Goal: Task Accomplishment & Management: Use online tool/utility

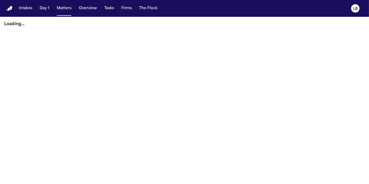
click at [64, 7] on button "Matters" at bounding box center [64, 8] width 19 height 9
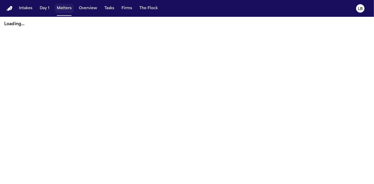
click at [59, 7] on button "Matters" at bounding box center [64, 8] width 19 height 9
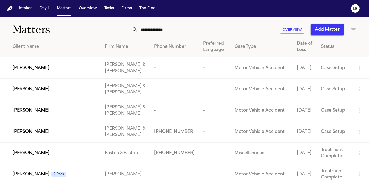
click at [160, 27] on input "text" at bounding box center [206, 30] width 136 height 12
click at [169, 27] on input "****" at bounding box center [206, 30] width 136 height 12
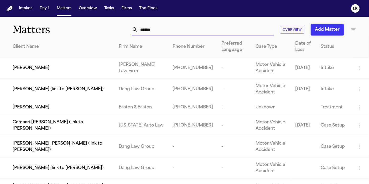
type input "******"
click at [41, 70] on span "Dariana Corona" at bounding box center [31, 68] width 37 height 6
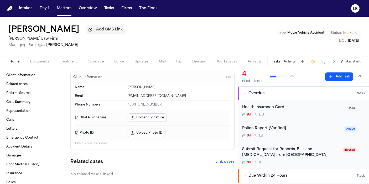
click at [42, 64] on button "Documents" at bounding box center [40, 62] width 30 height 6
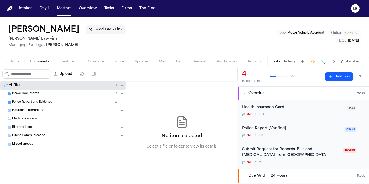
click at [49, 102] on span "Police Report and Evidence" at bounding box center [32, 102] width 40 height 4
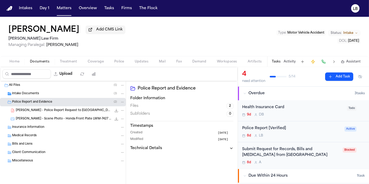
click at [13, 63] on span "Home" at bounding box center [14, 62] width 10 height 4
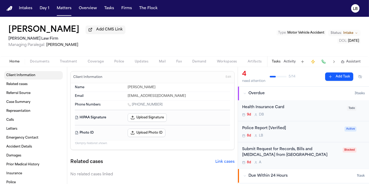
click at [21, 71] on link "Client Information" at bounding box center [33, 75] width 59 height 8
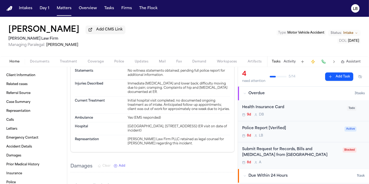
scroll to position [934, 0]
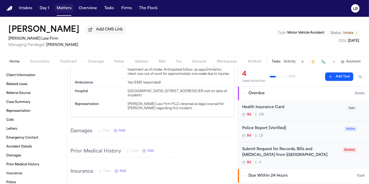
click at [72, 11] on button "Matters" at bounding box center [64, 8] width 19 height 9
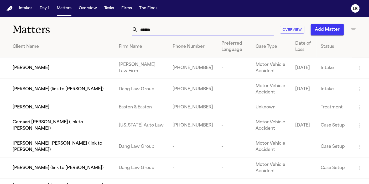
drag, startPoint x: 171, startPoint y: 29, endPoint x: 40, endPoint y: 34, distance: 131.5
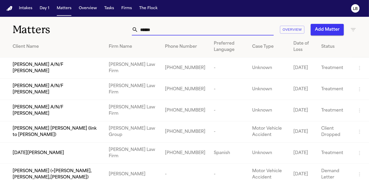
type input "*****"
click at [24, 150] on span "Lucia Mendoza" at bounding box center [38, 153] width 51 height 6
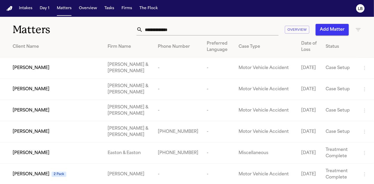
click at [203, 33] on input "text" at bounding box center [211, 30] width 136 height 12
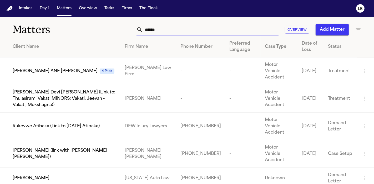
scroll to position [0, 0]
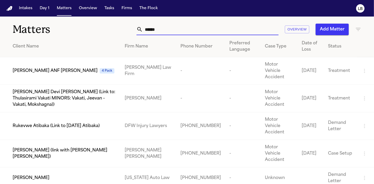
drag, startPoint x: 186, startPoint y: 28, endPoint x: 41, endPoint y: 39, distance: 144.9
click at [42, 39] on div "Matters ***** Overview Add Matter Client Name Firm Name Phone Number Preferred …" at bounding box center [187, 117] width 374 height 200
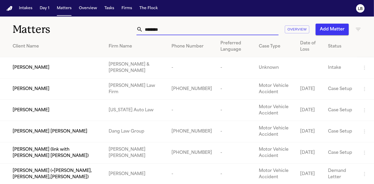
scroll to position [0, 0]
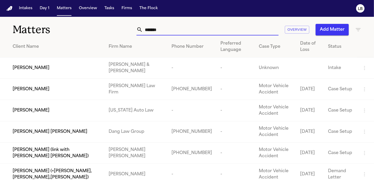
type input "*******"
click at [28, 66] on span "Rosalind Evans" at bounding box center [31, 68] width 37 height 6
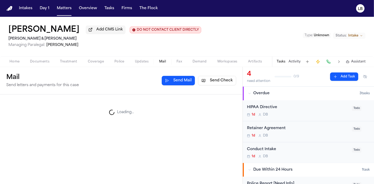
click at [163, 63] on span "Mail" at bounding box center [162, 62] width 7 height 4
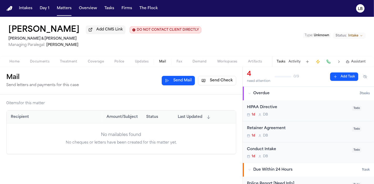
click at [212, 81] on button "Send Check" at bounding box center [217, 80] width 38 height 9
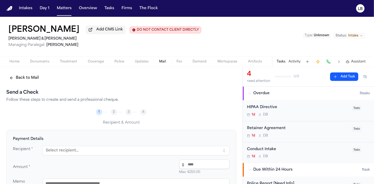
click at [135, 147] on button "Select recipient..." at bounding box center [135, 150] width 187 height 9
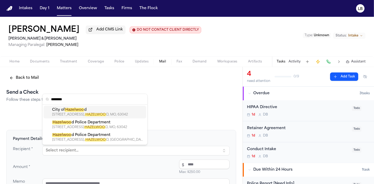
click at [103, 113] on div "415 ELM GROVE LANE, HAZELWOO D, MO, 63042" at bounding box center [98, 115] width 92 height 4
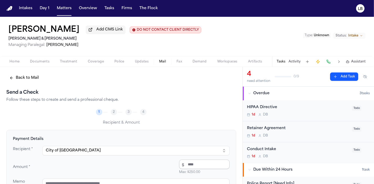
click at [208, 162] on input "number" at bounding box center [204, 164] width 50 height 9
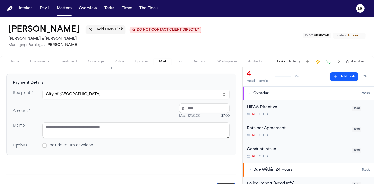
scroll to position [58, 0]
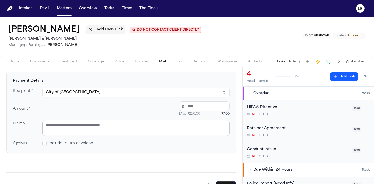
type input "****"
click at [127, 129] on textarea at bounding box center [135, 128] width 187 height 16
paste textarea "**********"
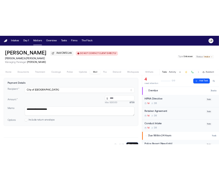
scroll to position [60, 0]
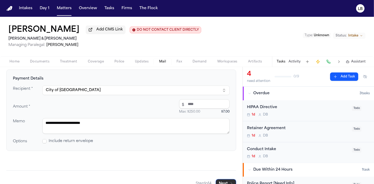
type textarea "**********"
click at [219, 180] on button "Next" at bounding box center [225, 183] width 20 height 9
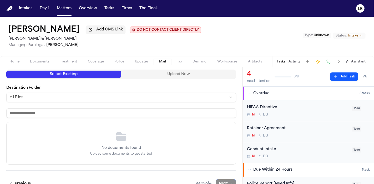
click at [193, 74] on button "Upload New" at bounding box center [178, 74] width 115 height 7
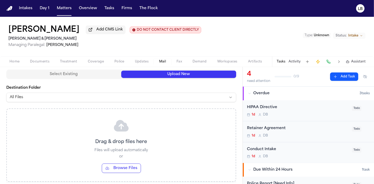
drag, startPoint x: 7, startPoint y: 24, endPoint x: 66, endPoint y: 28, distance: 59.5
click at [66, 28] on div "Rosalind Evans Add CMS Link DO NOT CONTACT CLIENT DIRECTLY DO NOT CONTACT Beck …" at bounding box center [187, 36] width 374 height 39
copy h1 "[PERSON_NAME]"
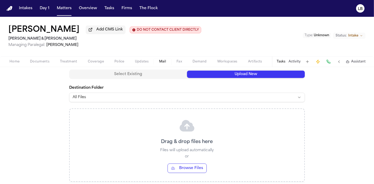
click at [180, 167] on button "Browse Files" at bounding box center [186, 168] width 39 height 9
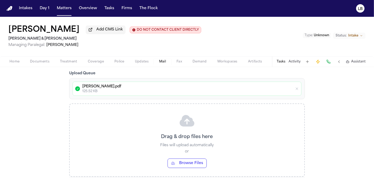
scroll to position [114, 0]
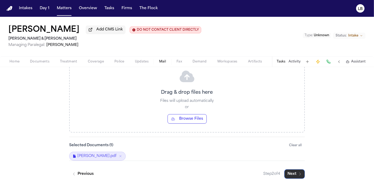
click at [299, 173] on icon "button" at bounding box center [299, 174] width 1 height 3
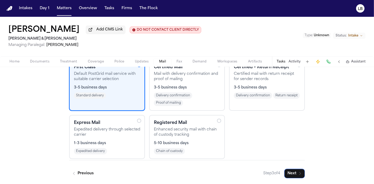
click at [97, 130] on p "Expedited delivery through selected carrier" at bounding box center [107, 132] width 66 height 11
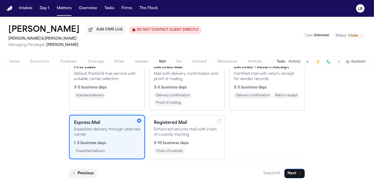
click at [92, 169] on button "Previous" at bounding box center [83, 173] width 28 height 9
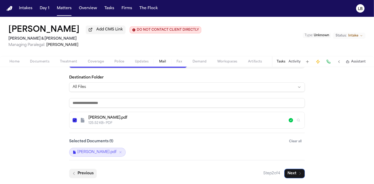
click at [92, 169] on button "Previous" at bounding box center [83, 173] width 28 height 9
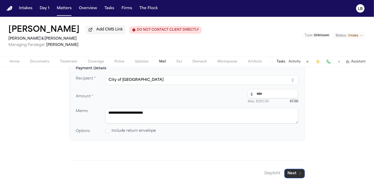
click at [302, 174] on button "Next" at bounding box center [294, 173] width 20 height 9
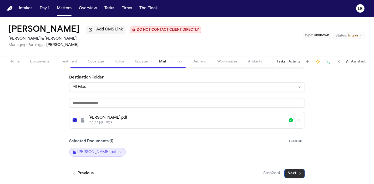
click at [302, 174] on button "Next" at bounding box center [294, 173] width 20 height 9
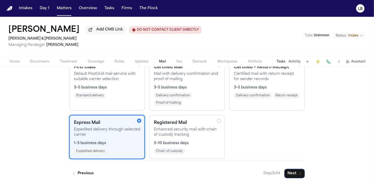
click at [302, 174] on div "Back to Mail Send a Check Follow these steps to create and send a professional …" at bounding box center [187, 90] width 374 height 188
click at [285, 169] on button "Next" at bounding box center [294, 173] width 20 height 9
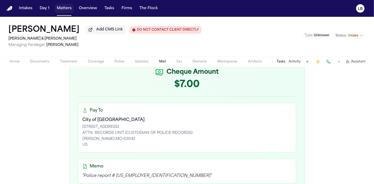
click at [69, 9] on button "Matters" at bounding box center [64, 8] width 19 height 9
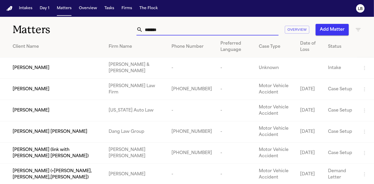
drag, startPoint x: 189, startPoint y: 27, endPoint x: 90, endPoint y: 34, distance: 99.0
click at [90, 34] on div "Matters ******* Overview Add Matter" at bounding box center [187, 26] width 374 height 19
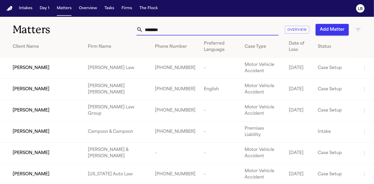
type input "********"
click at [54, 85] on td "[PERSON_NAME]" at bounding box center [42, 89] width 84 height 21
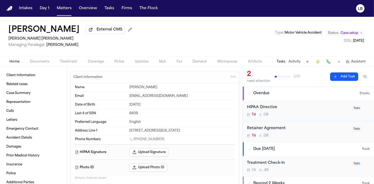
click at [129, 105] on div "Aug 18, 1989" at bounding box center [181, 105] width 105 height 4
copy div "Aug 18, 1989"
click at [63, 6] on button "Matters" at bounding box center [64, 8] width 19 height 9
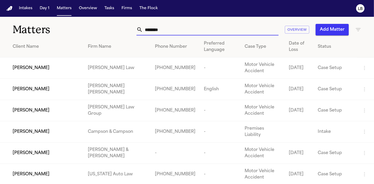
drag, startPoint x: 194, startPoint y: 30, endPoint x: 137, endPoint y: 30, distance: 57.5
click at [137, 30] on div "********" at bounding box center [207, 30] width 142 height 12
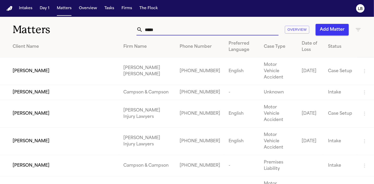
type input "*****"
click at [59, 111] on div "[PERSON_NAME]" at bounding box center [64, 114] width 102 height 6
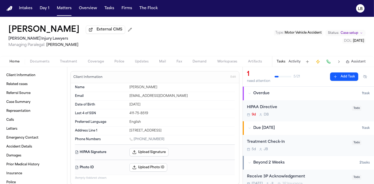
click at [47, 61] on span "Documents" at bounding box center [39, 62] width 19 height 4
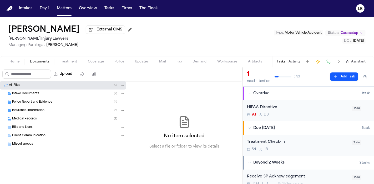
click at [56, 102] on div "Police Report and Evidence ( 4 )" at bounding box center [68, 102] width 113 height 5
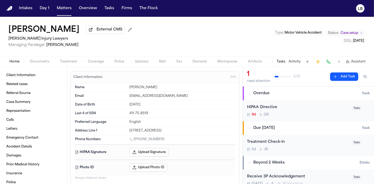
click at [23, 63] on button "Home" at bounding box center [14, 62] width 20 height 6
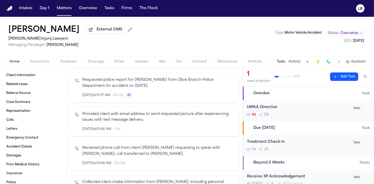
scroll to position [700, 0]
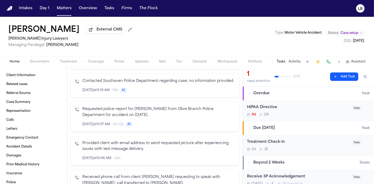
click at [162, 61] on span "Mail" at bounding box center [162, 62] width 7 height 4
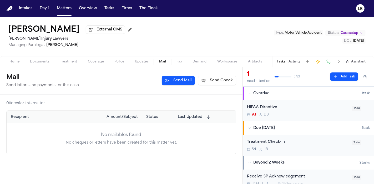
click at [19, 60] on span "Home" at bounding box center [14, 62] width 10 height 4
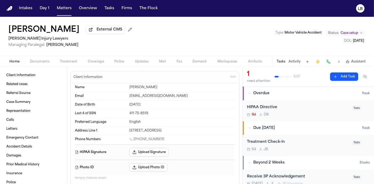
click at [42, 60] on span "Documents" at bounding box center [39, 62] width 19 height 4
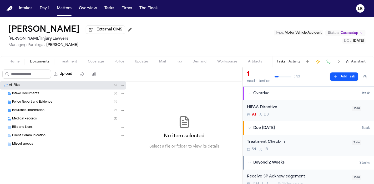
click at [51, 102] on span "Police Report and Evidence" at bounding box center [32, 102] width 40 height 4
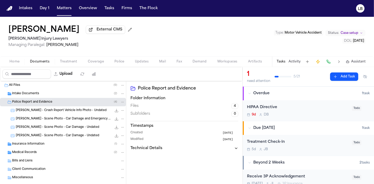
click at [91, 114] on div "F. Ellis - Crash Report Vehicle Info Photo - Undated 182.5 KB • JPG" at bounding box center [63, 110] width 126 height 8
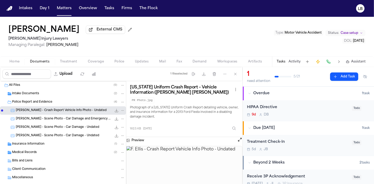
click at [192, 97] on div "PR Photo.jpg" at bounding box center [184, 100] width 109 height 7
click at [189, 159] on img at bounding box center [184, 172] width 116 height 52
click at [207, 74] on button "Download files" at bounding box center [203, 73] width 9 height 9
click at [366, 5] on button "LB" at bounding box center [360, 9] width 15 height 12
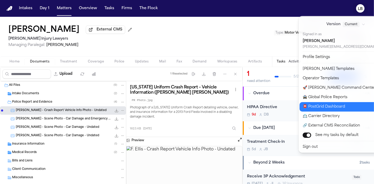
click at [356, 106] on button "📮 PostGrid Dashboard" at bounding box center [348, 106] width 99 height 9
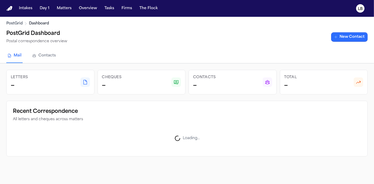
click at [338, 35] on link "New Contact" at bounding box center [349, 36] width 37 height 9
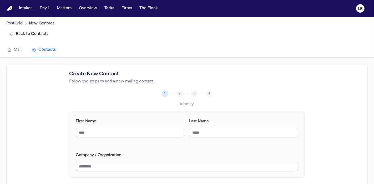
click at [129, 162] on input "Company / Organization" at bounding box center [187, 166] width 222 height 9
paste input "**********"
click at [119, 163] on input "**********" at bounding box center [187, 166] width 222 height 9
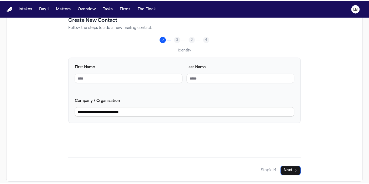
scroll to position [58, 0]
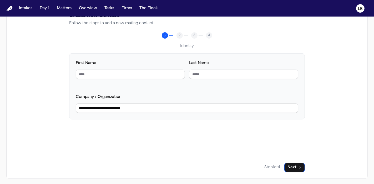
type input "**********"
click at [300, 163] on button "Next" at bounding box center [294, 167] width 20 height 9
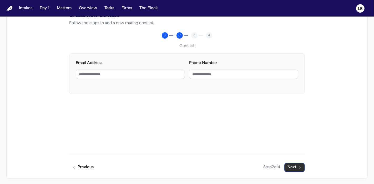
click at [292, 165] on button "Next" at bounding box center [294, 167] width 20 height 9
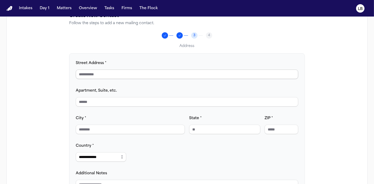
click at [121, 73] on input "Street Address *" at bounding box center [187, 74] width 222 height 9
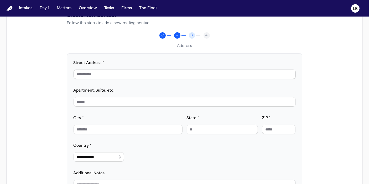
paste input "**********"
drag, startPoint x: 118, startPoint y: 73, endPoint x: 208, endPoint y: 77, distance: 89.9
click at [208, 77] on input "**********" at bounding box center [185, 74] width 222 height 9
click at [141, 132] on input "City *" at bounding box center [128, 129] width 109 height 9
drag, startPoint x: 94, startPoint y: 73, endPoint x: 36, endPoint y: 67, distance: 57.8
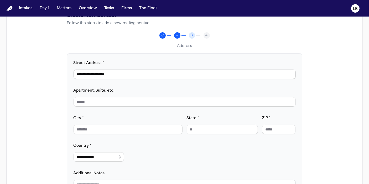
click at [36, 67] on div "**********" at bounding box center [184, 120] width 357 height 228
type input "**********"
click at [97, 126] on input "City *" at bounding box center [128, 129] width 109 height 9
paste input "**********"
drag, startPoint x: 78, startPoint y: 129, endPoint x: 63, endPoint y: 122, distance: 16.8
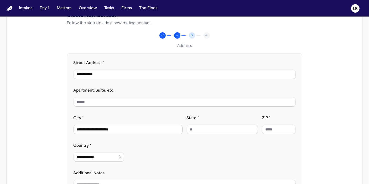
click at [63, 122] on div "**********" at bounding box center [184, 120] width 357 height 228
drag, startPoint x: 100, startPoint y: 129, endPoint x: 180, endPoint y: 134, distance: 80.3
click at [180, 134] on div "**********" at bounding box center [185, 131] width 222 height 142
type input "**********"
click at [202, 129] on input "State *" at bounding box center [222, 129] width 71 height 9
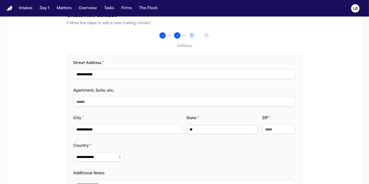
type input "**"
paste input "**********"
drag, startPoint x: 279, startPoint y: 130, endPoint x: 233, endPoint y: 129, distance: 46.3
click at [233, 129] on div "**********" at bounding box center [185, 124] width 222 height 19
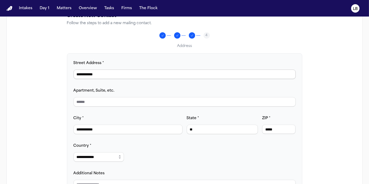
type input "*****"
click at [91, 74] on input "**********" at bounding box center [185, 74] width 222 height 9
type input "**********"
click at [136, 133] on div "**********" at bounding box center [185, 131] width 222 height 142
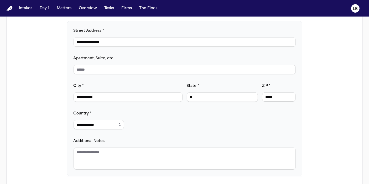
scroll to position [112, 0]
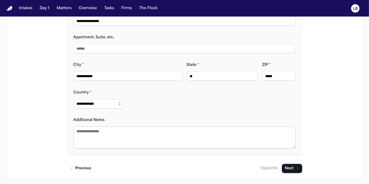
click at [132, 135] on textarea "Additional Notes" at bounding box center [185, 138] width 222 height 22
type textarea "**********"
click at [296, 167] on icon "button" at bounding box center [298, 169] width 4 height 4
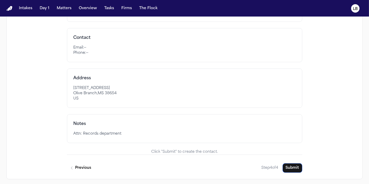
scroll to position [0, 0]
drag, startPoint x: 293, startPoint y: 162, endPoint x: 296, endPoint y: 165, distance: 4.5
click at [296, 165] on div "Previous Step 4 of 4 Submit" at bounding box center [184, 164] width 235 height 18
click at [296, 165] on button "Submit" at bounding box center [293, 167] width 20 height 9
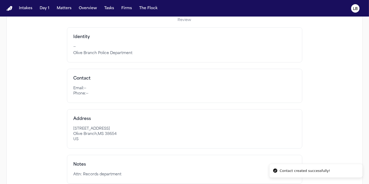
scroll to position [67, 0]
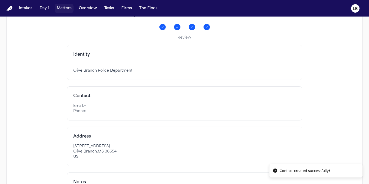
click at [71, 9] on button "Matters" at bounding box center [64, 8] width 19 height 9
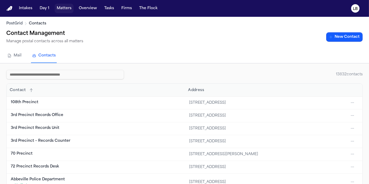
click at [65, 8] on button "Matters" at bounding box center [64, 8] width 19 height 9
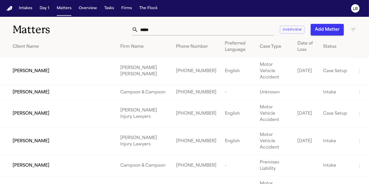
click at [31, 111] on span "[PERSON_NAME]" at bounding box center [31, 114] width 37 height 6
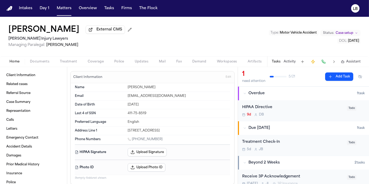
click at [165, 63] on button "Mail" at bounding box center [162, 62] width 17 height 6
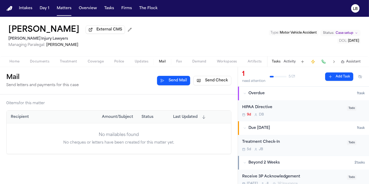
click at [220, 85] on button "Send Check" at bounding box center [212, 80] width 38 height 9
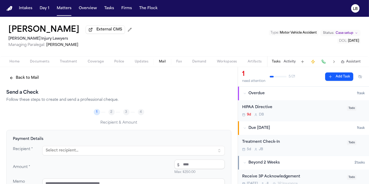
click at [112, 154] on button "Select recipient..." at bounding box center [133, 150] width 183 height 9
type input "*****"
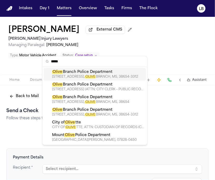
click at [110, 75] on div "10470 HIGHWAY 178, OLIVE BRANCH, MS, 38654-3312" at bounding box center [98, 77] width 92 height 4
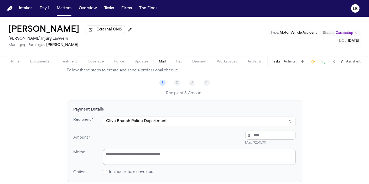
scroll to position [58, 0]
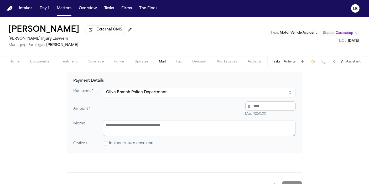
click at [215, 108] on input "number" at bounding box center [270, 105] width 50 height 9
type input "*****"
click at [202, 132] on textarea at bounding box center [199, 128] width 193 height 16
type textarea "*"
drag, startPoint x: 147, startPoint y: 127, endPoint x: 85, endPoint y: 126, distance: 61.8
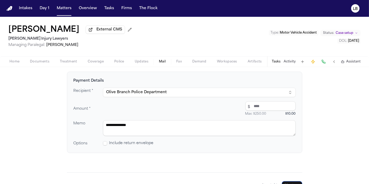
click at [86, 126] on div "**********" at bounding box center [185, 128] width 222 height 16
paste textarea
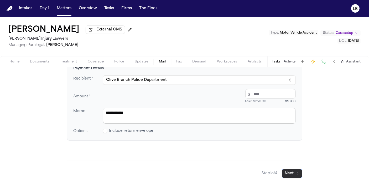
type textarea "**********"
click at [215, 173] on button "Next" at bounding box center [292, 173] width 20 height 9
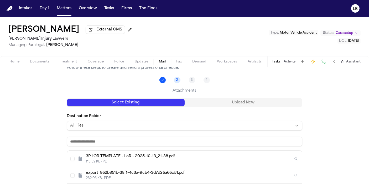
scroll to position [12, 0]
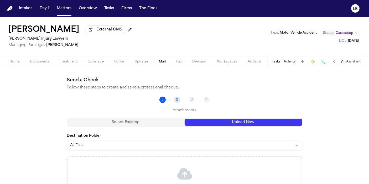
click at [215, 121] on button "Upload New" at bounding box center [244, 122] width 118 height 7
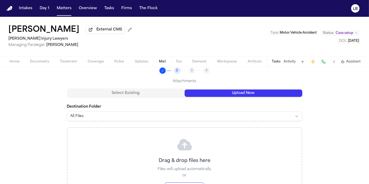
click at [177, 165] on div "Drag & drop files here Files will upload automatically or Browse Files" at bounding box center [185, 164] width 234 height 73
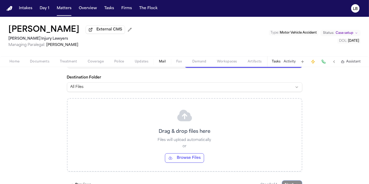
click at [178, 160] on button "Browse Files" at bounding box center [184, 157] width 39 height 9
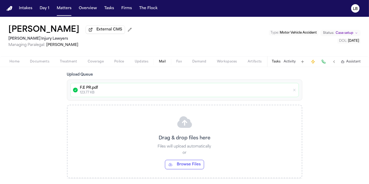
scroll to position [114, 0]
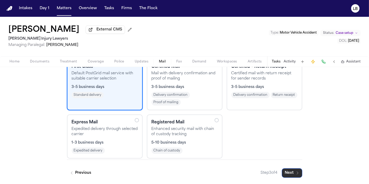
scroll to position [71, 0]
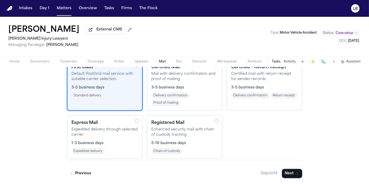
click at [79, 140] on div "Express Mail Expedited delivery through selected carrier 1-3 business days Expe…" at bounding box center [105, 137] width 66 height 35
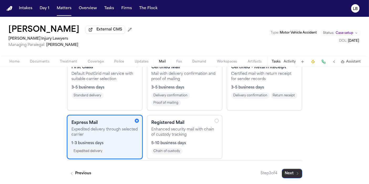
drag, startPoint x: 296, startPoint y: 171, endPoint x: 296, endPoint y: 167, distance: 3.4
click at [215, 167] on div "Previous Step 3 of 4 Next" at bounding box center [184, 169] width 235 height 18
click at [215, 174] on icon "button" at bounding box center [298, 174] width 4 height 4
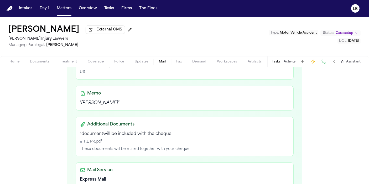
scroll to position [217, 0]
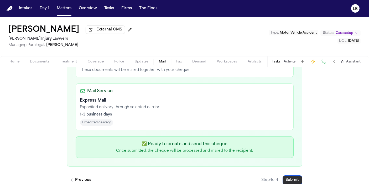
click at [215, 176] on button "Submit" at bounding box center [293, 180] width 20 height 9
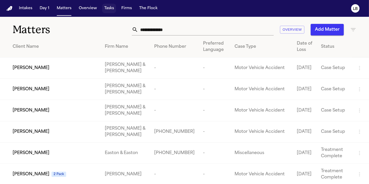
click at [104, 7] on button "Tasks" at bounding box center [109, 8] width 14 height 9
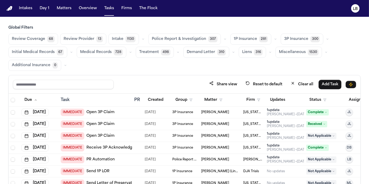
click at [330, 104] on div "Status" at bounding box center [323, 99] width 35 height 9
click at [321, 101] on button "Status" at bounding box center [317, 99] width 23 height 9
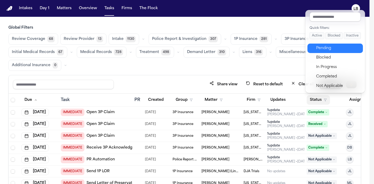
click at [323, 49] on div "Pending" at bounding box center [338, 48] width 44 height 6
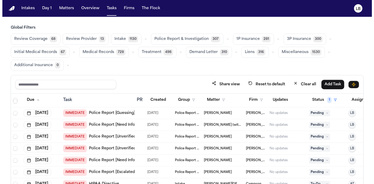
scroll to position [117, 0]
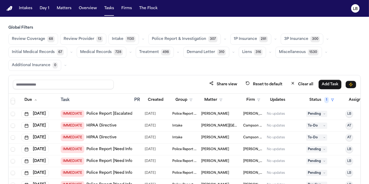
click at [190, 94] on th "Group" at bounding box center [184, 100] width 29 height 13
click at [192, 99] on button "Group" at bounding box center [183, 99] width 23 height 9
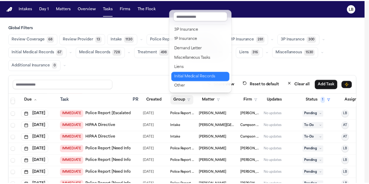
scroll to position [19, 0]
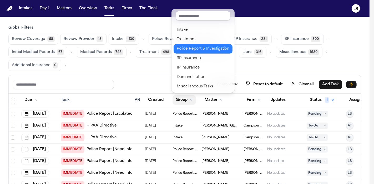
click at [212, 45] on button "Police Report & Investigation" at bounding box center [202, 48] width 59 height 9
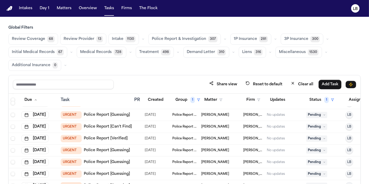
scroll to position [730, 24]
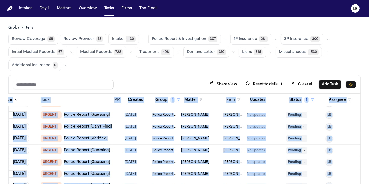
drag, startPoint x: 359, startPoint y: 130, endPoint x: 358, endPoint y: 148, distance: 17.9
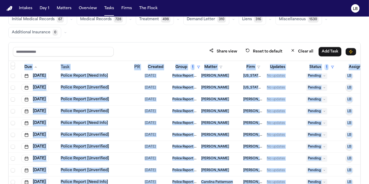
scroll to position [2482, 0]
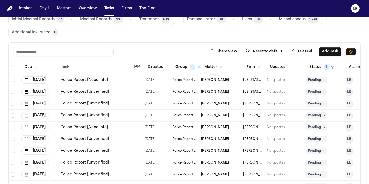
click at [181, 90] on span "Police Report & Investigation" at bounding box center [184, 92] width 25 height 4
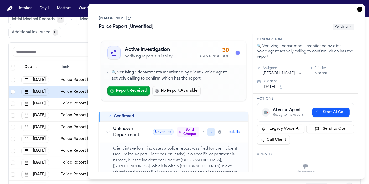
click at [117, 17] on link "Jessica Clish-Porter" at bounding box center [115, 18] width 32 height 4
click at [360, 8] on icon "button" at bounding box center [359, 9] width 5 height 5
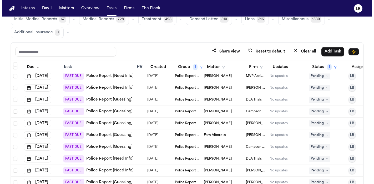
scroll to position [2026, 0]
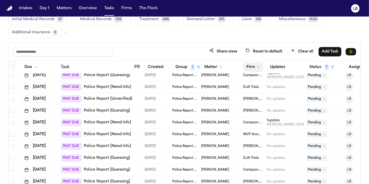
click at [254, 65] on button "Firm" at bounding box center [253, 67] width 20 height 9
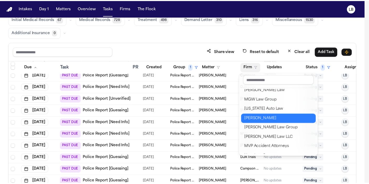
scroll to position [487, 0]
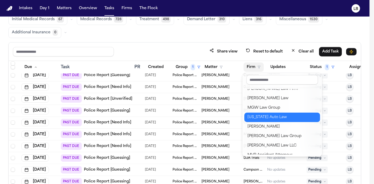
click at [276, 113] on button "[US_STATE] Auto Law" at bounding box center [282, 117] width 76 height 9
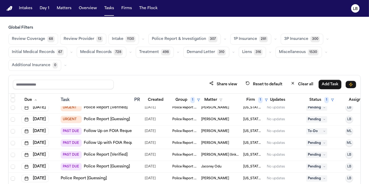
scroll to position [29, 0]
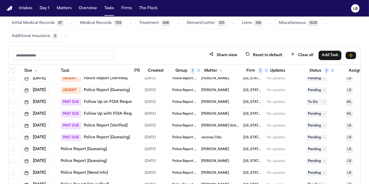
click at [218, 124] on span "Gregory Mathis (link to Marlon Westbrook)" at bounding box center [220, 126] width 38 height 4
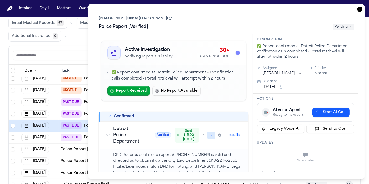
click at [358, 10] on icon "button" at bounding box center [359, 9] width 5 height 5
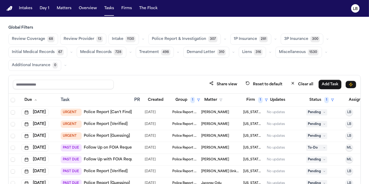
click at [213, 110] on span "Gregory Omar Gouch" at bounding box center [215, 112] width 28 height 4
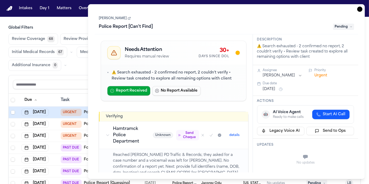
click at [361, 9] on icon "button" at bounding box center [359, 9] width 5 height 5
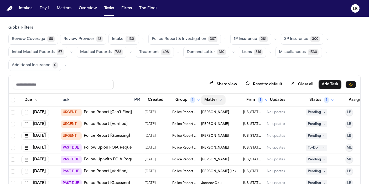
click at [209, 102] on button "Matter" at bounding box center [213, 99] width 24 height 9
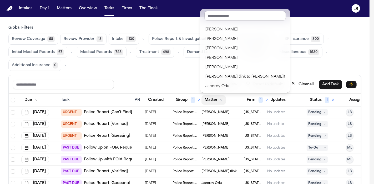
click at [251, 101] on table "Due Task PR Created Group 1 Matter Firm 1 Updates Status 1 Assignee Sep 25, 202…" at bounding box center [195, 165] width 372 height 143
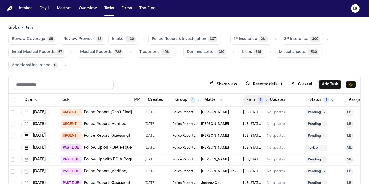
click at [251, 100] on button "Firm 1" at bounding box center [257, 99] width 28 height 9
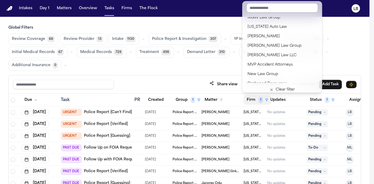
scroll to position [496, 0]
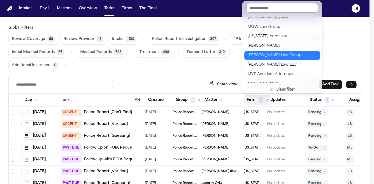
click at [280, 53] on div "Morgan Law Group" at bounding box center [281, 55] width 69 height 6
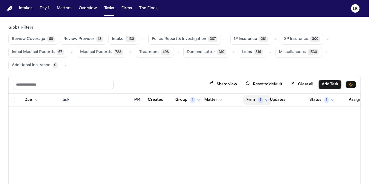
click at [256, 99] on button "Firm 1" at bounding box center [257, 99] width 28 height 9
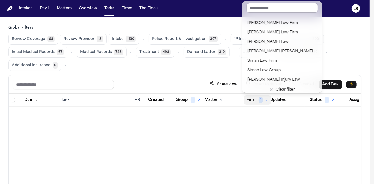
scroll to position [575, 0]
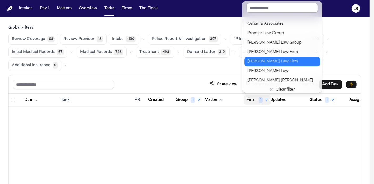
click at [278, 59] on div "Ruy Mireles Law Firm" at bounding box center [281, 62] width 69 height 6
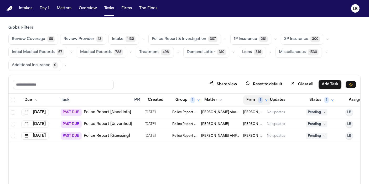
click at [244, 102] on button "Firm 1" at bounding box center [257, 99] width 28 height 9
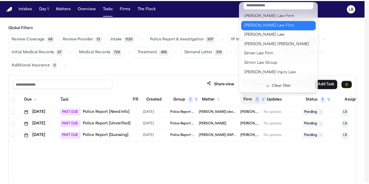
scroll to position [662, 0]
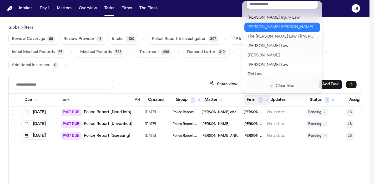
click at [283, 25] on div "Steele Adams Hosman" at bounding box center [281, 27] width 69 height 6
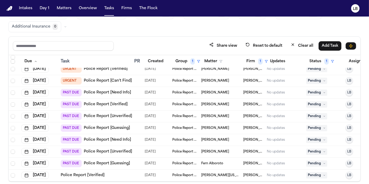
scroll to position [44, 0]
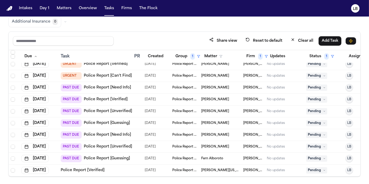
click at [214, 168] on span "Ana Virginia Nava-Santiago" at bounding box center [220, 170] width 38 height 4
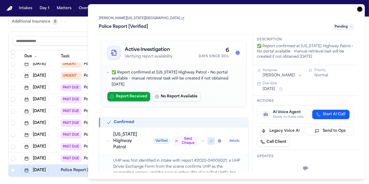
click at [127, 18] on link "Ana Virginia Nava-Santiago" at bounding box center [142, 18] width 86 height 4
click at [359, 8] on icon "button" at bounding box center [359, 9] width 5 height 5
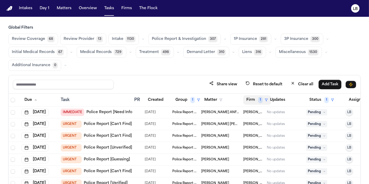
click at [248, 98] on button "Firm 1" at bounding box center [257, 99] width 28 height 9
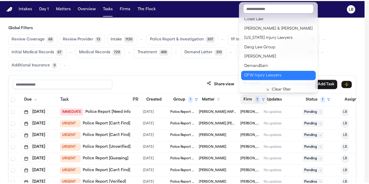
scroll to position [146, 0]
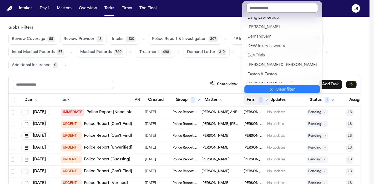
click at [284, 87] on div "Clear filter" at bounding box center [284, 90] width 19 height 6
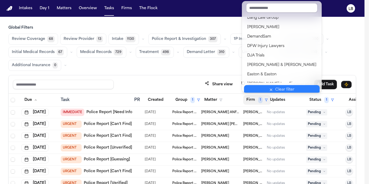
scroll to position [0, 0]
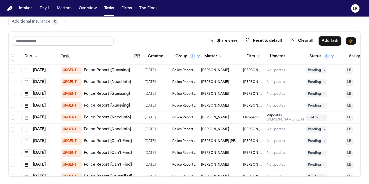
scroll to position [642, 0]
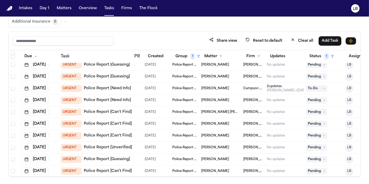
click at [124, 145] on link "Police Report [Unverified]" at bounding box center [108, 147] width 48 height 5
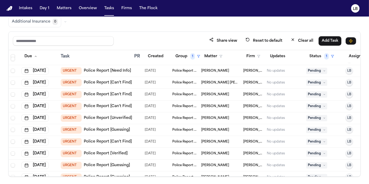
click at [119, 151] on link "Police Report [Verified]" at bounding box center [106, 153] width 44 height 5
click at [108, 164] on link "Police Report [Guessing]" at bounding box center [107, 165] width 46 height 5
click at [104, 163] on link "Police Report [Guessing]" at bounding box center [107, 165] width 46 height 5
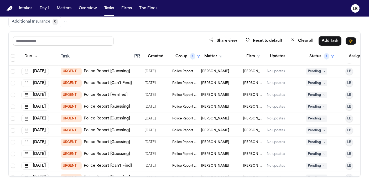
scroll to position [760, 0]
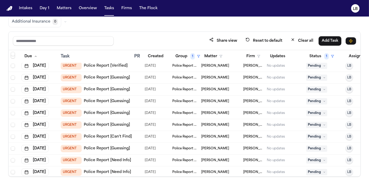
click at [116, 136] on link "Police Report [Can't Find]" at bounding box center [108, 136] width 48 height 5
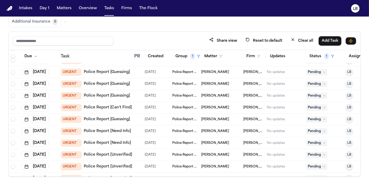
scroll to position [818, 0]
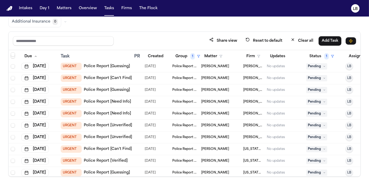
click at [114, 126] on link "Police Report [Unverified]" at bounding box center [108, 125] width 48 height 5
click at [104, 78] on link "Police Report [Can't Find]" at bounding box center [108, 78] width 48 height 5
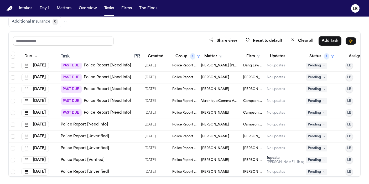
scroll to position [2267, 0]
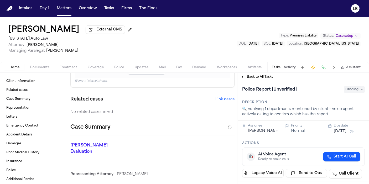
scroll to position [58, 0]
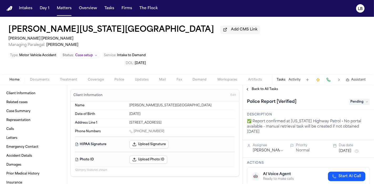
drag, startPoint x: 48, startPoint y: 59, endPoint x: 53, endPoint y: 58, distance: 5.2
click at [48, 78] on span "Documents" at bounding box center [39, 80] width 19 height 4
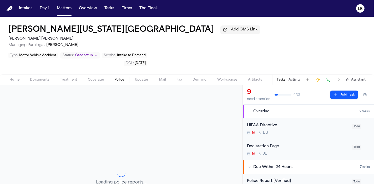
click at [118, 78] on span "Police" at bounding box center [119, 80] width 10 height 4
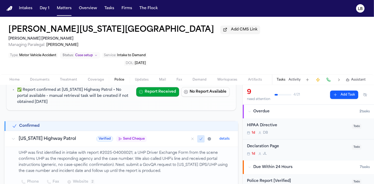
scroll to position [87, 0]
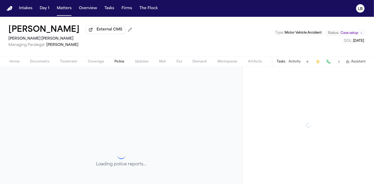
click at [110, 59] on button "Police" at bounding box center [119, 62] width 20 height 6
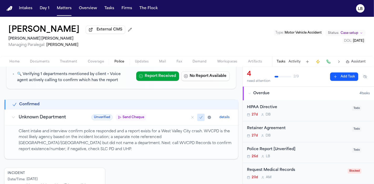
scroll to position [58, 0]
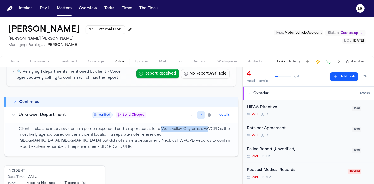
drag, startPoint x: 161, startPoint y: 129, endPoint x: 205, endPoint y: 130, distance: 44.9
click at [205, 130] on p "Client intake and interview confirm police responded and a report exists for a …" at bounding box center [125, 138] width 213 height 24
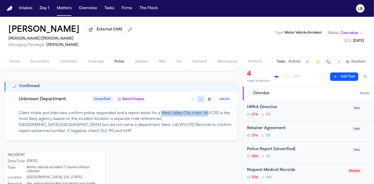
scroll to position [82, 0]
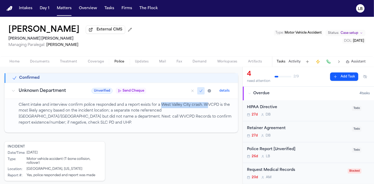
click at [47, 60] on span "Documents" at bounding box center [39, 62] width 19 height 4
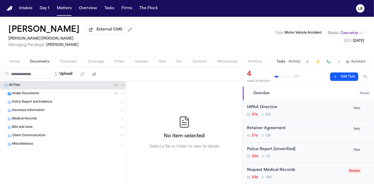
click at [44, 92] on div "Intake Documents ( 1 )" at bounding box center [68, 93] width 113 height 5
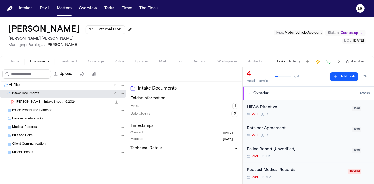
click at [51, 101] on span "T. Galvez - Intake Sheet - 6.2024" at bounding box center [46, 102] width 60 height 4
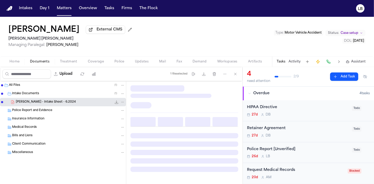
click at [51, 101] on span "T. Galvez - Intake Sheet - 6.2024" at bounding box center [46, 102] width 60 height 4
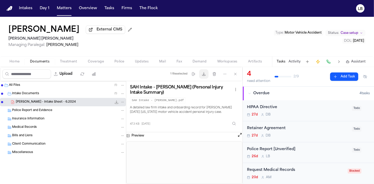
click at [206, 73] on button "Download files" at bounding box center [203, 73] width 9 height 9
drag, startPoint x: 1, startPoint y: 29, endPoint x: 49, endPoint y: 27, distance: 48.2
click at [49, 27] on div "Taziana Galvez External CMS Steele Adams Hosman Managing Paralegal: Jacqueline …" at bounding box center [187, 36] width 374 height 39
drag, startPoint x: 298, startPoint y: 57, endPoint x: 293, endPoint y: 67, distance: 11.1
click at [298, 58] on div "Tasks Activity Assistant" at bounding box center [321, 61] width 98 height 10
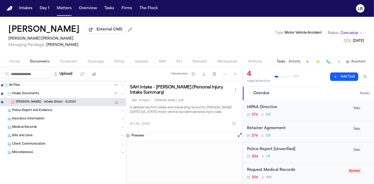
click at [300, 62] on button "Activity" at bounding box center [294, 62] width 12 height 4
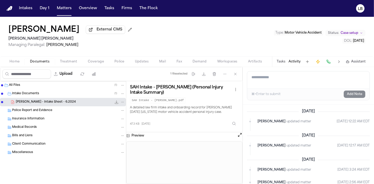
click at [293, 79] on textarea "Add a note to this matter" at bounding box center [308, 79] width 122 height 17
type textarea "**********"
click at [358, 91] on button "Add Note" at bounding box center [354, 94] width 22 height 7
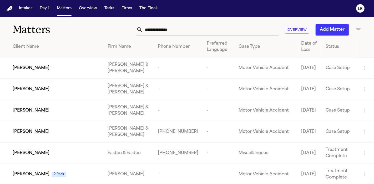
click at [181, 30] on input "text" at bounding box center [211, 30] width 136 height 12
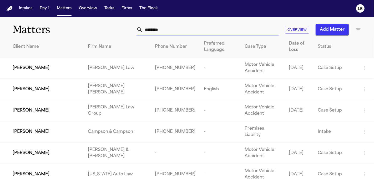
type input "********"
click at [44, 85] on td "[PERSON_NAME]" at bounding box center [42, 89] width 84 height 21
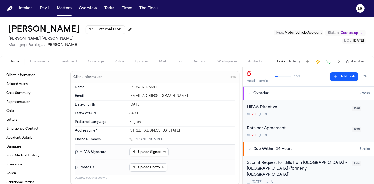
click at [32, 63] on span "Documents" at bounding box center [39, 62] width 19 height 4
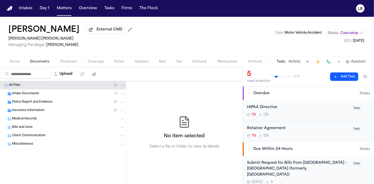
click at [27, 90] on div "Intake Documents ( 1 )" at bounding box center [63, 94] width 126 height 8
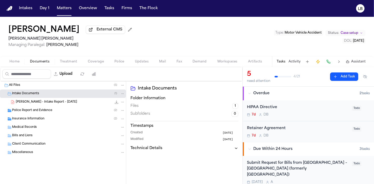
click at [33, 100] on span "[PERSON_NAME] - Intake Report - [DATE]" at bounding box center [46, 102] width 61 height 4
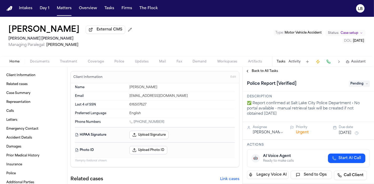
click at [46, 64] on span "button" at bounding box center [40, 64] width 26 height 1
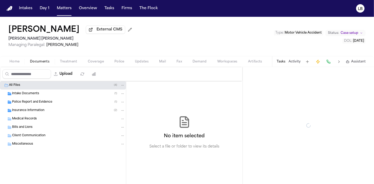
click at [58, 107] on div "Insurance Information ( 2 )" at bounding box center [63, 110] width 126 height 8
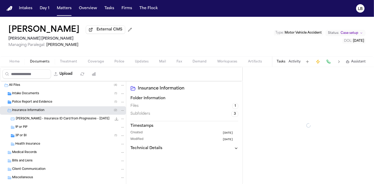
click at [60, 104] on div "Police Report and Evidence ( 1 )" at bounding box center [68, 102] width 113 height 5
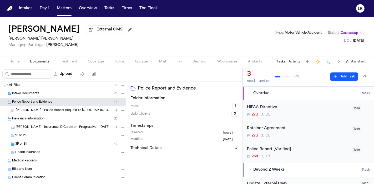
click at [67, 95] on div "Intake Documents ( 1 )" at bounding box center [68, 93] width 113 height 5
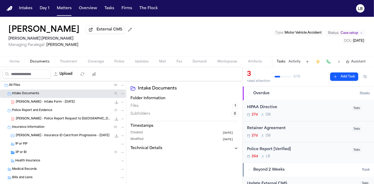
click at [117, 60] on span "Police" at bounding box center [119, 62] width 10 height 4
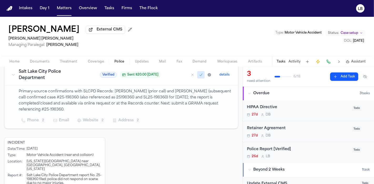
scroll to position [116, 0]
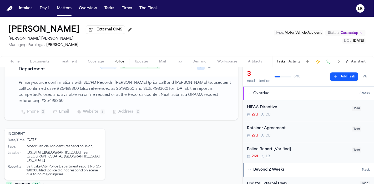
click at [45, 60] on span "Documents" at bounding box center [39, 62] width 19 height 4
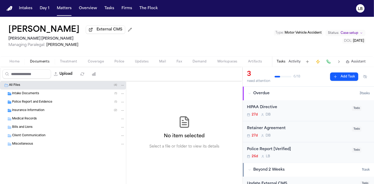
click at [42, 91] on div "Intake Documents ( 1 )" at bounding box center [68, 93] width 113 height 5
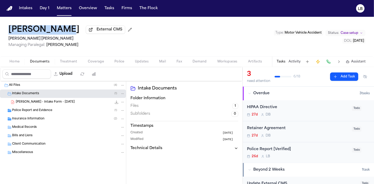
drag, startPoint x: 0, startPoint y: 24, endPoint x: 58, endPoint y: 28, distance: 58.0
click at [58, 28] on div "Xavier Blake External CMS Steele Adams Hosman Managing Paralegal: Jacqueline Ma…" at bounding box center [187, 36] width 374 height 39
copy h1 "Xavier Blake"
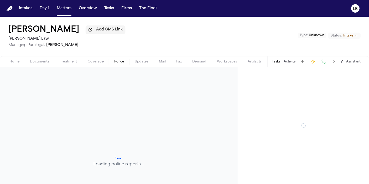
click at [120, 60] on span "Police" at bounding box center [119, 62] width 10 height 4
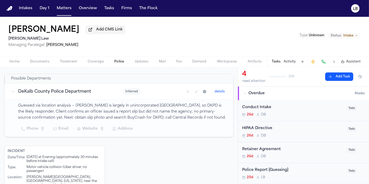
scroll to position [114, 0]
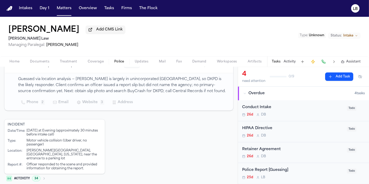
click at [47, 61] on span "Documents" at bounding box center [39, 62] width 19 height 4
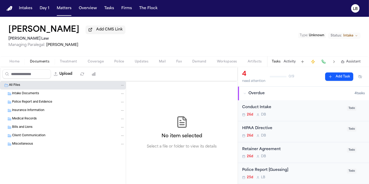
click at [20, 61] on button "Home" at bounding box center [14, 62] width 20 height 6
click at [45, 63] on span "Documents" at bounding box center [39, 62] width 19 height 4
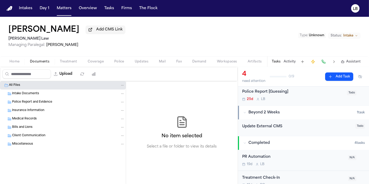
scroll to position [87, 0]
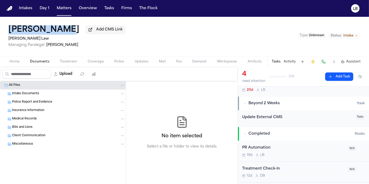
drag, startPoint x: 0, startPoint y: 32, endPoint x: 61, endPoint y: 24, distance: 61.1
click at [61, 24] on div "Travis Brown Add CMS Link Ugwonali Law Managing Paralegal: Denise Biggs Type : …" at bounding box center [184, 36] width 369 height 39
copy h1 "Travis Brown"
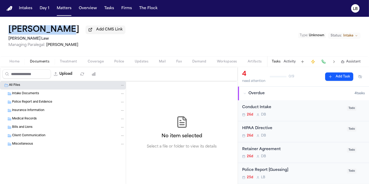
scroll to position [0, 0]
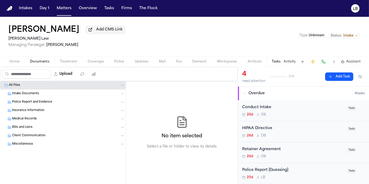
click at [12, 59] on div "Home Documents Treatment Coverage Police Updates Mail Fax Demand Workspaces Art…" at bounding box center [184, 61] width 369 height 11
click at [13, 59] on button "Home" at bounding box center [14, 62] width 20 height 6
click at [46, 61] on span "Documents" at bounding box center [39, 62] width 19 height 4
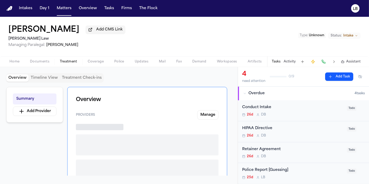
click at [60, 62] on span "Treatment" at bounding box center [68, 62] width 17 height 4
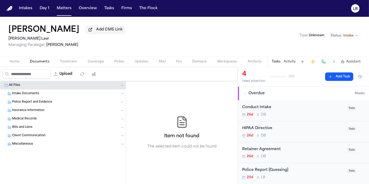
click at [44, 60] on span "Documents" at bounding box center [39, 62] width 19 height 4
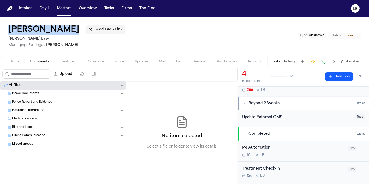
drag, startPoint x: 0, startPoint y: 27, endPoint x: 63, endPoint y: 32, distance: 63.0
click at [63, 32] on div "Travis Brown Add CMS Link Ugwonali Law Managing Paralegal: Denise Biggs Type : …" at bounding box center [184, 36] width 369 height 39
copy div "Travis Brown"
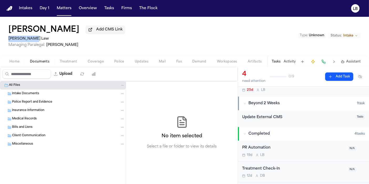
drag, startPoint x: 7, startPoint y: 39, endPoint x: 35, endPoint y: 40, distance: 27.9
click at [35, 40] on div "Travis Brown Add CMS Link Ugwonali Law Managing Paralegal: Denise Biggs Type : …" at bounding box center [184, 36] width 369 height 39
copy h2 "Ugwonali Law"
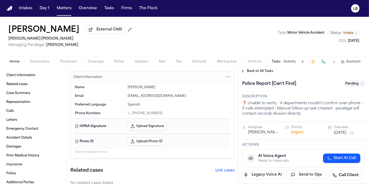
click at [45, 64] on button "Documents" at bounding box center [40, 62] width 30 height 6
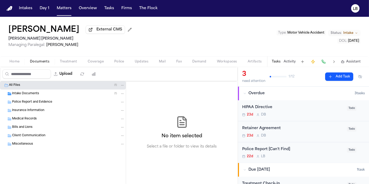
click at [46, 95] on div "Intake Documents ( 1 )" at bounding box center [68, 93] width 113 height 5
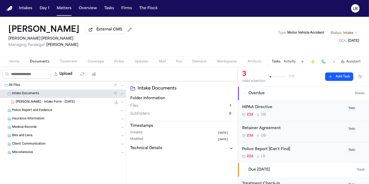
click at [49, 103] on span "[PERSON_NAME] - Intake Form - [DATE]" at bounding box center [45, 102] width 59 height 4
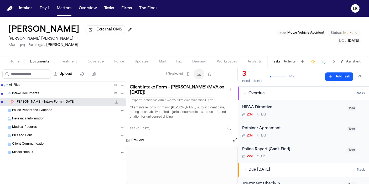
click at [196, 74] on button "Download files" at bounding box center [198, 73] width 9 height 9
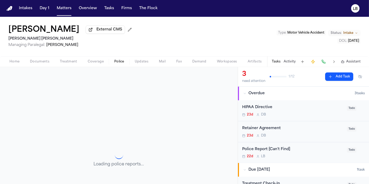
click at [116, 60] on span "Police" at bounding box center [119, 62] width 10 height 4
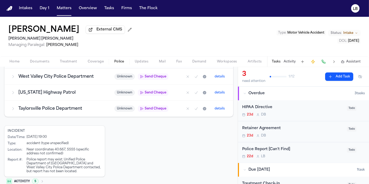
scroll to position [173, 0]
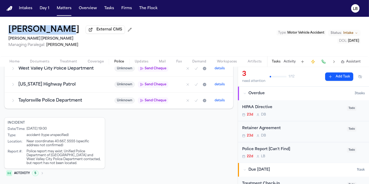
drag, startPoint x: 23, startPoint y: 33, endPoint x: 58, endPoint y: 29, distance: 35.1
click at [58, 29] on div "[PERSON_NAME] External CMS [PERSON_NAME] [PERSON_NAME] Managing Paralegal: [PER…" at bounding box center [184, 36] width 369 height 39
copy h1 "[PERSON_NAME]"
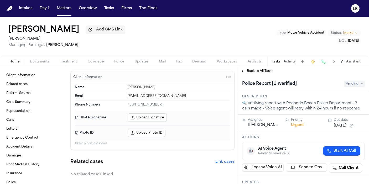
click at [120, 60] on span "Police" at bounding box center [119, 62] width 10 height 4
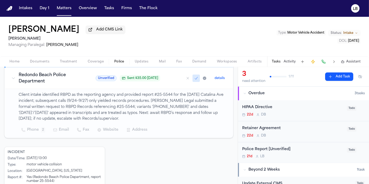
scroll to position [117, 0]
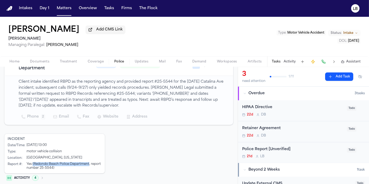
drag, startPoint x: 33, startPoint y: 164, endPoint x: 89, endPoint y: 164, distance: 55.7
click at [89, 164] on div "Yes (Redondo Beach Police Department, report number 25-5544)" at bounding box center [64, 166] width 75 height 8
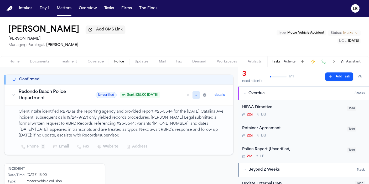
scroll to position [87, 0]
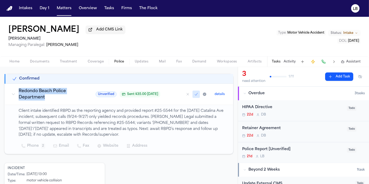
drag, startPoint x: 58, startPoint y: 95, endPoint x: 19, endPoint y: 92, distance: 39.3
click at [19, 92] on h3 "Redondo Beach Police Department" at bounding box center [51, 94] width 64 height 13
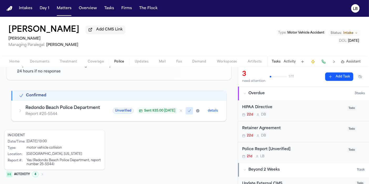
drag, startPoint x: 31, startPoint y: 90, endPoint x: 1, endPoint y: 114, distance: 38.3
click at [1, 114] on div "Active Investigation Verifying report availability 27 Days Since DOL 🔍 Verifyin…" at bounding box center [119, 103] width 238 height 164
drag, startPoint x: 97, startPoint y: 106, endPoint x: 87, endPoint y: 107, distance: 10.5
click at [87, 107] on td "Redondo Beach Police Department Report # 25-5544" at bounding box center [59, 111] width 95 height 21
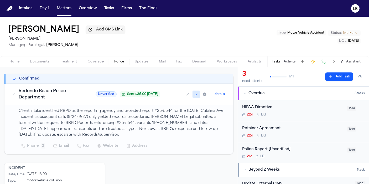
click at [54, 89] on h3 "Redondo Beach Police Department" at bounding box center [51, 94] width 64 height 13
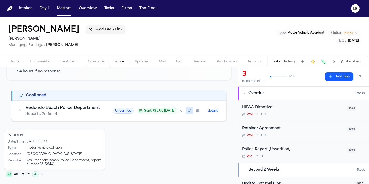
click at [57, 107] on h3 "Redondo Beach Police Department" at bounding box center [62, 108] width 75 height 6
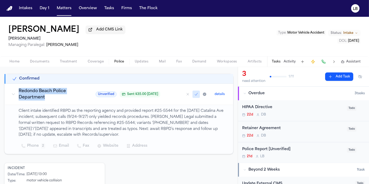
copy h3 "Redondo Beach Police Department"
drag, startPoint x: 51, startPoint y: 95, endPoint x: 82, endPoint y: 98, distance: 31.7
click at [81, 99] on td "Redondo Beach Police Department" at bounding box center [47, 94] width 84 height 21
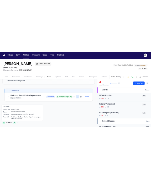
scroll to position [71, 0]
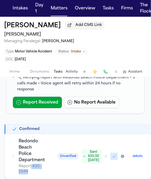
drag, startPoint x: 32, startPoint y: 166, endPoint x: 37, endPoint y: 172, distance: 8.7
click at [37, 172] on p "Report # 25-5544" at bounding box center [32, 169] width 26 height 11
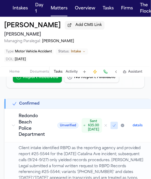
scroll to position [129, 0]
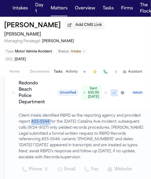
drag, startPoint x: 31, startPoint y: 121, endPoint x: 49, endPoint y: 123, distance: 18.5
click at [49, 123] on p "Client intake identified RBPD as the reporting agency and provided report #25-5…" at bounding box center [82, 137] width 126 height 48
copy p "#25-5544"
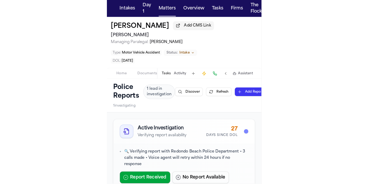
scroll to position [0, 0]
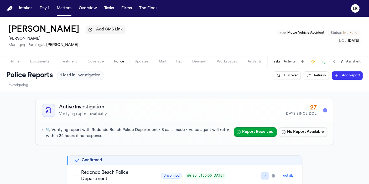
click at [45, 61] on span "Documents" at bounding box center [39, 62] width 19 height 4
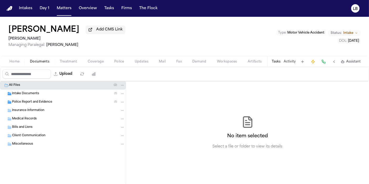
click at [18, 62] on span "Home" at bounding box center [14, 62] width 10 height 4
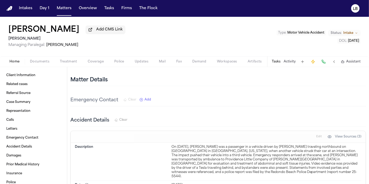
scroll to position [613, 0]
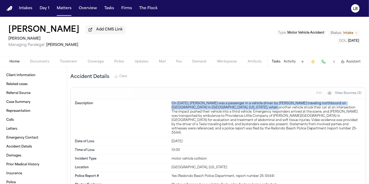
drag, startPoint x: 171, startPoint y: 101, endPoint x: 246, endPoint y: 104, distance: 75.2
click at [246, 104] on div "On September 18, 2023, Lydia Turner was a passenger in a vehicle driven by Serg…" at bounding box center [267, 118] width 190 height 34
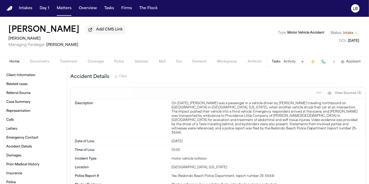
click at [247, 121] on div "On September 18, 2023, Lydia Turner was a passenger in a vehicle driven by Serg…" at bounding box center [267, 118] width 190 height 34
click at [121, 60] on span "Police" at bounding box center [119, 62] width 10 height 4
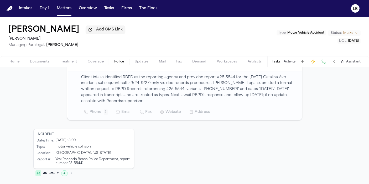
scroll to position [114, 0]
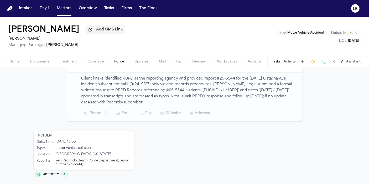
click at [45, 59] on button "Documents" at bounding box center [40, 62] width 30 height 6
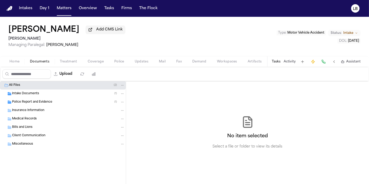
click at [16, 61] on span "Home" at bounding box center [14, 62] width 10 height 4
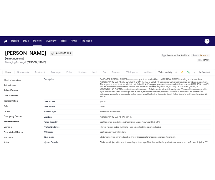
scroll to position [613, 0]
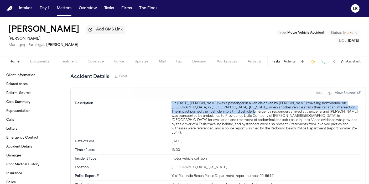
drag, startPoint x: 171, startPoint y: 101, endPoint x: 231, endPoint y: 108, distance: 60.6
click at [231, 108] on div "On September 18, 2023, Lydia Turner was a passenger in a vehicle driven by Serg…" at bounding box center [267, 118] width 190 height 34
copy div "On September 18, 2023, Lydia Turner was a passenger in a vehicle driven by Serg…"
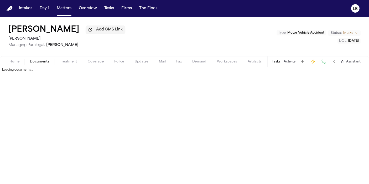
click at [45, 63] on span "Documents" at bounding box center [39, 62] width 19 height 4
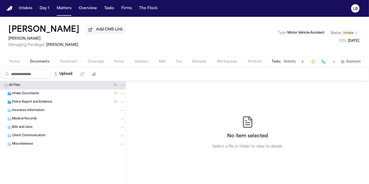
click at [17, 62] on span "Home" at bounding box center [14, 62] width 10 height 4
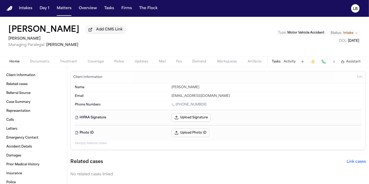
click at [120, 63] on span "Police" at bounding box center [119, 62] width 10 height 4
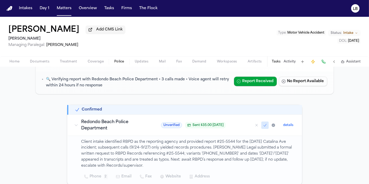
scroll to position [114, 0]
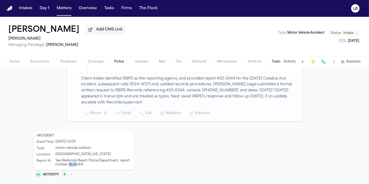
drag, startPoint x: 67, startPoint y: 162, endPoint x: 74, endPoint y: 164, distance: 7.5
click at [74, 164] on div "Yes (Redondo Beach Police Department, report number 25-5544)" at bounding box center [93, 163] width 75 height 8
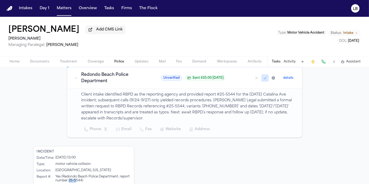
scroll to position [85, 0]
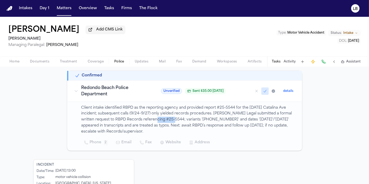
drag, startPoint x: 147, startPoint y: 119, endPoint x: 162, endPoint y: 123, distance: 15.9
click at [164, 120] on p "Client intake identified RBPD as the reporting agency and provided report #25-5…" at bounding box center [188, 120] width 214 height 30
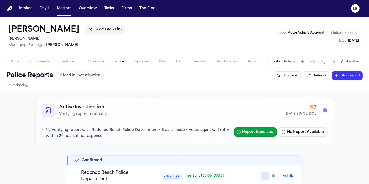
click at [44, 63] on span "Documents" at bounding box center [39, 62] width 19 height 4
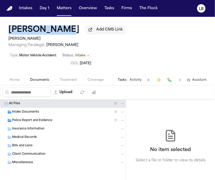
drag, startPoint x: 7, startPoint y: 33, endPoint x: 59, endPoint y: 29, distance: 52.1
click at [59, 29] on div "Lydia Turner Add CMS Link Gammill Managing Paralegal: Jessica Barrett Type : Mo…" at bounding box center [107, 46] width 215 height 58
copy h1 "[PERSON_NAME]"
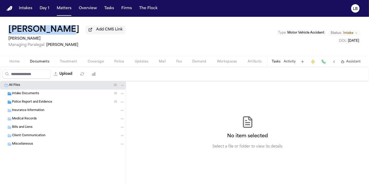
click at [37, 60] on span "Documents" at bounding box center [39, 62] width 19 height 4
click at [17, 62] on span "Home" at bounding box center [14, 62] width 10 height 4
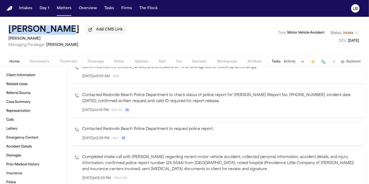
scroll to position [467, 0]
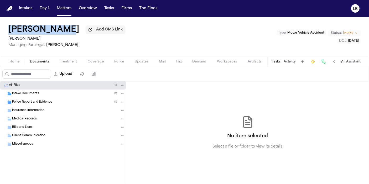
click at [43, 62] on span "Documents" at bounding box center [39, 62] width 19 height 4
click at [66, 61] on span "Treatment" at bounding box center [68, 62] width 17 height 4
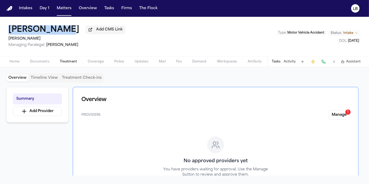
click at [36, 62] on span "Documents" at bounding box center [39, 62] width 19 height 4
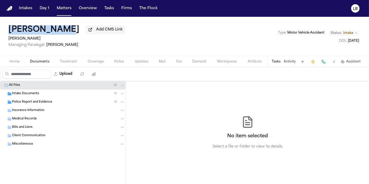
click at [45, 63] on span "Documents" at bounding box center [39, 62] width 19 height 4
click at [19, 64] on button "Home" at bounding box center [14, 62] width 20 height 6
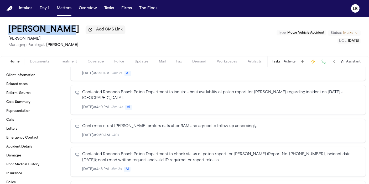
scroll to position [350, 0]
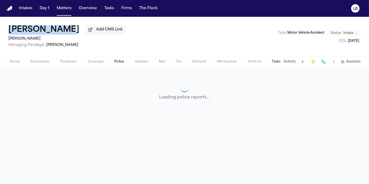
click at [111, 62] on button "Police" at bounding box center [119, 62] width 20 height 6
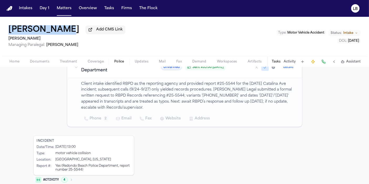
scroll to position [114, 0]
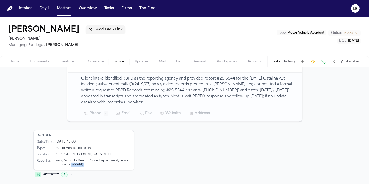
drag, startPoint x: 69, startPoint y: 162, endPoint x: 85, endPoint y: 165, distance: 17.1
click at [85, 165] on div "Yes (Redondo Beach Police Department, report number 25-5544)" at bounding box center [93, 163] width 75 height 8
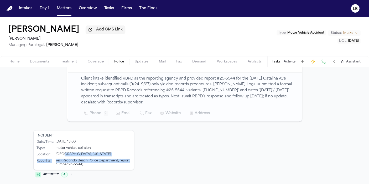
drag, startPoint x: 61, startPoint y: 152, endPoint x: 146, endPoint y: 156, distance: 85.7
click at [146, 157] on div "Incident Date/Time : 9/17/2023 at 13:00 Type : motor vehicle collision Location…" at bounding box center [184, 155] width 303 height 51
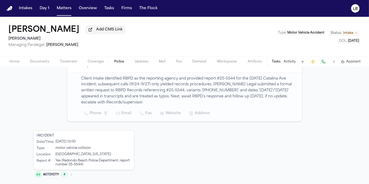
click at [90, 131] on div "Incident Date/Time : 9/17/2023 at 13:00 Type : motor vehicle collision Location…" at bounding box center [83, 150] width 101 height 40
drag, startPoint x: 66, startPoint y: 164, endPoint x: 79, endPoint y: 166, distance: 12.7
click at [79, 166] on div "Incident Date/Time : 9/17/2023 at 13:00 Type : motor vehicle collision Location…" at bounding box center [83, 150] width 101 height 40
copy div "25-5544"
click at [76, 164] on div "Yes (Redondo Beach Police Department, report number 25-5544)" at bounding box center [93, 163] width 75 height 8
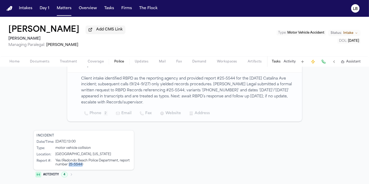
click at [35, 62] on span "Documents" at bounding box center [39, 62] width 19 height 4
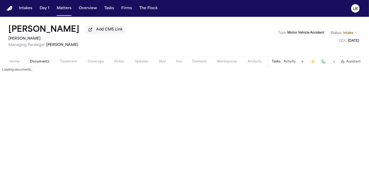
click at [17, 61] on span "Home" at bounding box center [14, 62] width 10 height 4
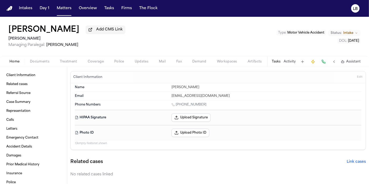
click at [292, 62] on button "Activity" at bounding box center [290, 62] width 12 height 4
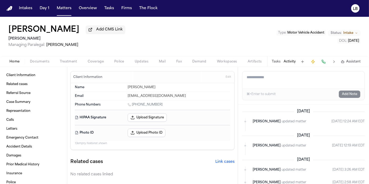
click at [296, 78] on textarea "Add a note to this matter" at bounding box center [304, 79] width 122 height 17
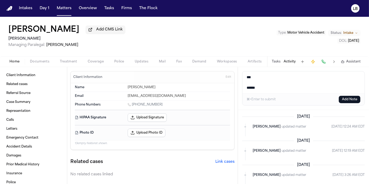
type textarea "*** ******"
click at [119, 62] on span "Police" at bounding box center [119, 62] width 10 height 4
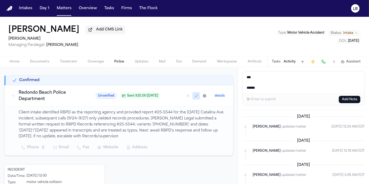
scroll to position [61, 0]
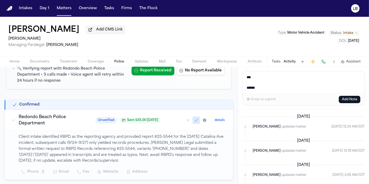
click at [295, 91] on textarea "*** ******" at bounding box center [304, 82] width 122 height 22
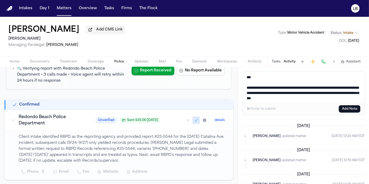
type textarea "**********"
click at [356, 108] on button "Add Note" at bounding box center [350, 108] width 22 height 7
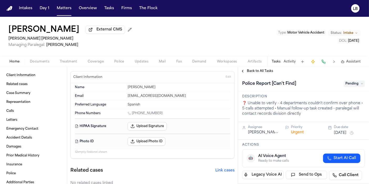
click at [123, 59] on button "Police" at bounding box center [119, 62] width 20 height 6
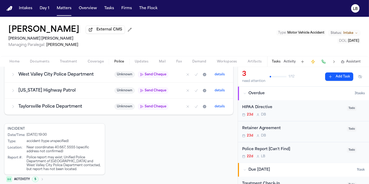
scroll to position [173, 0]
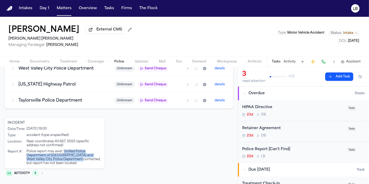
drag, startPoint x: 63, startPoint y: 152, endPoint x: 74, endPoint y: 160, distance: 12.8
click at [74, 160] on div "Police report may exist; Unified Police Department of [GEOGRAPHIC_DATA] and Wes…" at bounding box center [64, 158] width 75 height 16
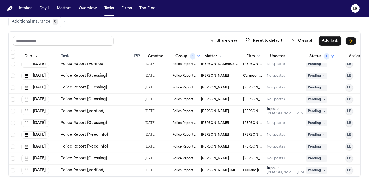
scroll to position [2610, 0]
click at [205, 121] on span "[PERSON_NAME]" at bounding box center [215, 123] width 28 height 4
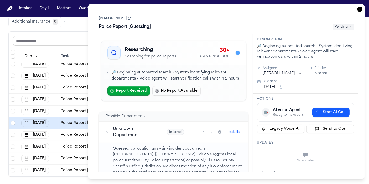
click at [110, 19] on link "[PERSON_NAME]" at bounding box center [115, 18] width 32 height 4
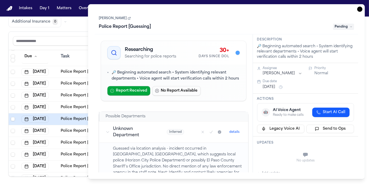
click at [360, 7] on icon "button" at bounding box center [359, 9] width 5 height 5
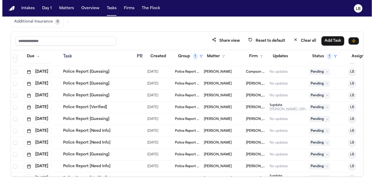
scroll to position [2621, 0]
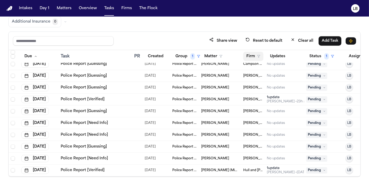
click at [249, 55] on button "Firm" at bounding box center [253, 56] width 20 height 9
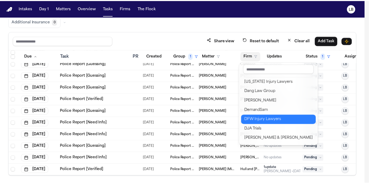
scroll to position [134, 0]
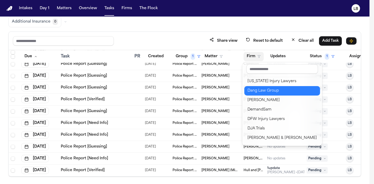
click at [265, 92] on div "Dang Law Group" at bounding box center [281, 91] width 69 height 6
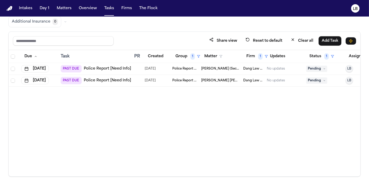
scroll to position [40, 0]
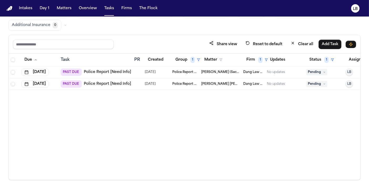
click at [134, 82] on div at bounding box center [136, 84] width 4 height 4
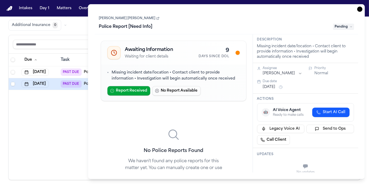
click at [121, 19] on link "[PERSON_NAME] [PERSON_NAME]" at bounding box center [129, 18] width 61 height 4
click at [361, 10] on icon "button" at bounding box center [359, 9] width 5 height 5
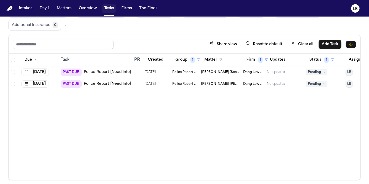
click at [107, 7] on button "Tasks" at bounding box center [109, 8] width 14 height 9
click at [58, 4] on button "Matters" at bounding box center [64, 8] width 19 height 9
click at [64, 10] on button "Matters" at bounding box center [64, 8] width 19 height 9
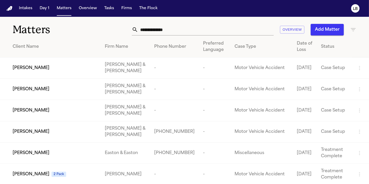
click at [189, 29] on input "text" at bounding box center [206, 30] width 136 height 12
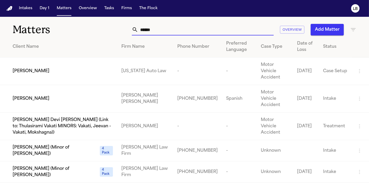
type input "******"
click at [32, 92] on td "[PERSON_NAME]" at bounding box center [58, 99] width 117 height 28
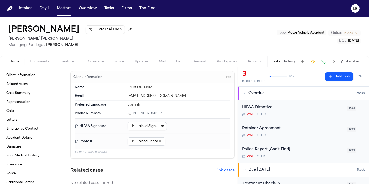
click at [292, 62] on button "Activity" at bounding box center [290, 62] width 12 height 4
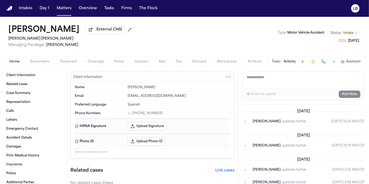
click at [290, 80] on textarea "Add a note to this matter" at bounding box center [304, 79] width 122 height 17
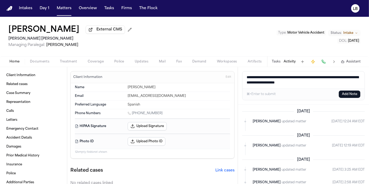
click at [302, 77] on textarea "**********" at bounding box center [304, 79] width 122 height 17
type textarea "**********"
click at [344, 95] on button "Add Note" at bounding box center [350, 94] width 22 height 7
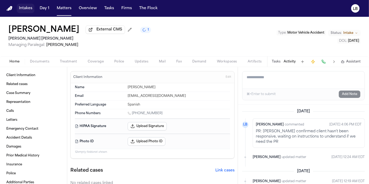
click at [32, 9] on button "Intakes" at bounding box center [26, 8] width 18 height 9
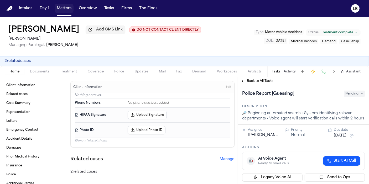
click at [62, 9] on button "Matters" at bounding box center [64, 8] width 19 height 9
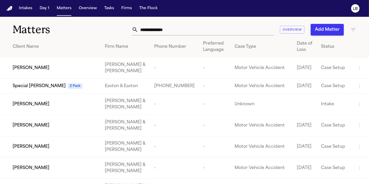
click at [161, 28] on input "text" at bounding box center [206, 30] width 136 height 12
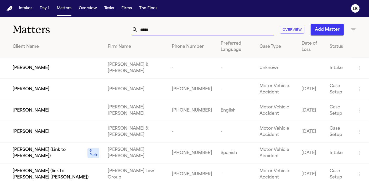
type input "*****"
click at [66, 107] on div "[PERSON_NAME]" at bounding box center [56, 110] width 87 height 6
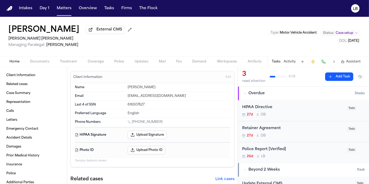
click at [123, 61] on span "Police" at bounding box center [119, 62] width 10 height 4
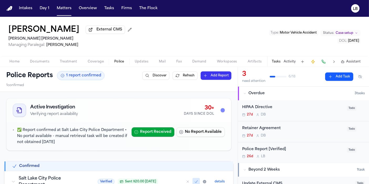
scroll to position [29, 0]
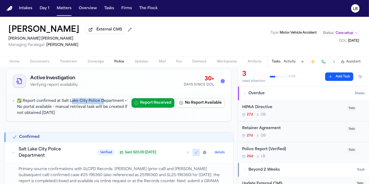
drag, startPoint x: 71, startPoint y: 100, endPoint x: 101, endPoint y: 100, distance: 30.2
click at [101, 100] on p "✅ Report confirmed at Salt Lake City Police Department • No portal available - …" at bounding box center [72, 107] width 110 height 18
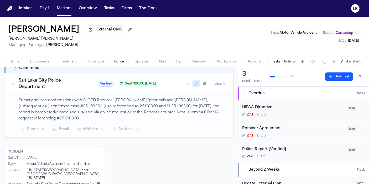
scroll to position [116, 0]
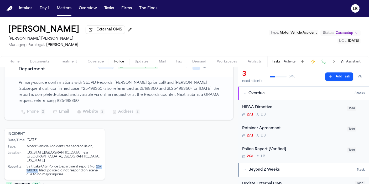
drag, startPoint x: 96, startPoint y: 154, endPoint x: 38, endPoint y: 159, distance: 57.7
click at [38, 165] on div "Salt Lake City Police Department report No. 25-198360 filed; police did not res…" at bounding box center [64, 171] width 75 height 12
copy div "25-198360"
drag, startPoint x: 47, startPoint y: 148, endPoint x: 26, endPoint y: 145, distance: 20.6
click at [27, 151] on div "[US_STATE][GEOGRAPHIC_DATA] near [GEOGRAPHIC_DATA], [GEOGRAPHIC_DATA], [US_STAT…" at bounding box center [64, 157] width 75 height 12
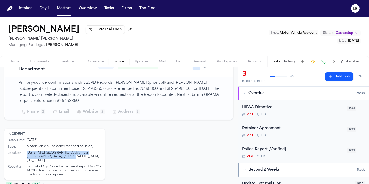
copy div "[US_STATE][GEOGRAPHIC_DATA] near [GEOGRAPHIC_DATA], [GEOGRAPHIC_DATA], [US_STAT…"
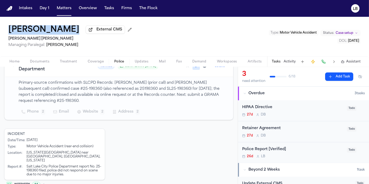
drag, startPoint x: 60, startPoint y: 23, endPoint x: 4, endPoint y: 27, distance: 55.3
click at [4, 27] on div "[PERSON_NAME] External CMS [PERSON_NAME] [PERSON_NAME] Managing Paralegal: [PER…" at bounding box center [184, 36] width 369 height 39
copy div "[PERSON_NAME]"
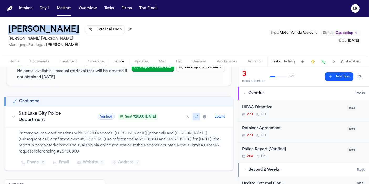
scroll to position [57, 0]
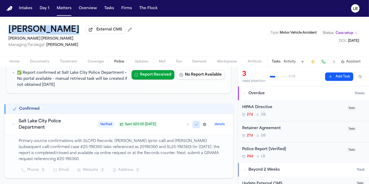
click at [12, 62] on span "Home" at bounding box center [14, 62] width 10 height 4
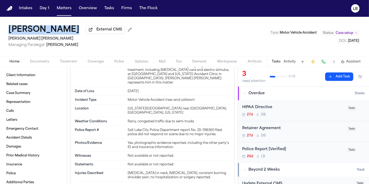
scroll to position [759, 0]
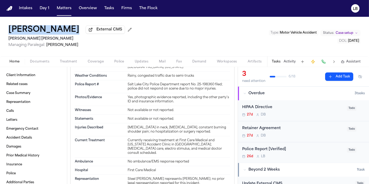
click at [116, 64] on span "button" at bounding box center [119, 64] width 16 height 1
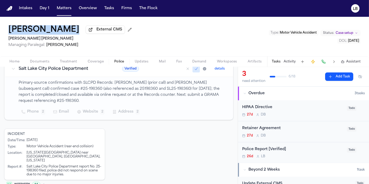
scroll to position [116, 0]
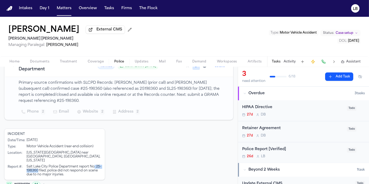
drag, startPoint x: 94, startPoint y: 154, endPoint x: 38, endPoint y: 159, distance: 55.9
click at [38, 165] on div "Salt Lake City Police Department report No. 25-198360 filed; police did not res…" at bounding box center [64, 171] width 75 height 12
copy div ". 25-198360"
click at [286, 60] on button "Activity" at bounding box center [290, 62] width 12 height 4
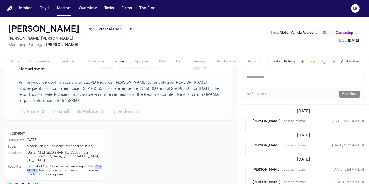
click at [293, 81] on textarea "Add a note to this matter" at bounding box center [304, 79] width 122 height 17
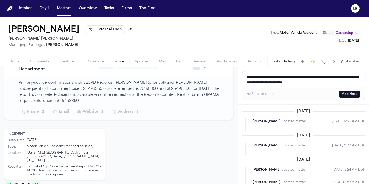
drag, startPoint x: 311, startPoint y: 78, endPoint x: 359, endPoint y: 75, distance: 48.1
click at [358, 75] on textarea "**********" at bounding box center [304, 79] width 122 height 17
click at [317, 79] on textarea "**********" at bounding box center [304, 79] width 122 height 17
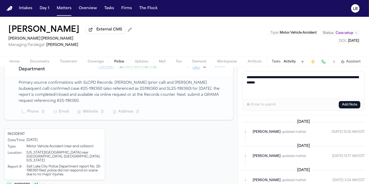
paste textarea "**********"
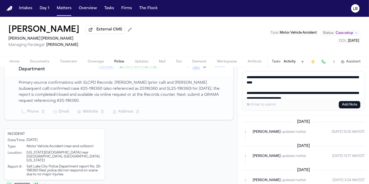
scroll to position [2, 0]
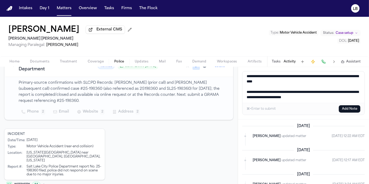
type textarea "**********"
click at [344, 107] on button "Add Note" at bounding box center [350, 108] width 22 height 7
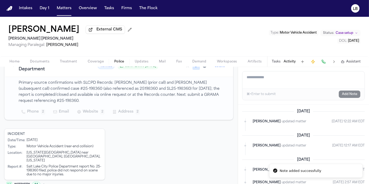
scroll to position [0, 0]
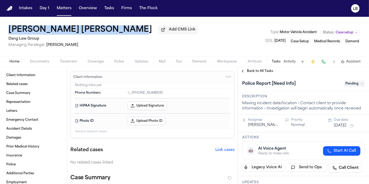
drag, startPoint x: 1, startPoint y: 28, endPoint x: 120, endPoint y: 29, distance: 119.3
click at [120, 29] on div "Rigoberto Gonzalez Morales Add CMS Link Dang Law Group Managing Paralegal: Jacq…" at bounding box center [184, 36] width 369 height 39
copy h1 "Rigoberto Gonzalez Morales"
drag, startPoint x: 287, startPoint y: 45, endPoint x: 276, endPoint y: 1, distance: 46.3
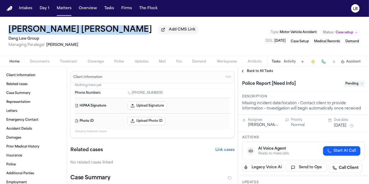
click at [268, 42] on div "Rigoberto Gonzalez Morales Add CMS Link Dang Law Group Managing Paralegal: Jacq…" at bounding box center [184, 36] width 369 height 39
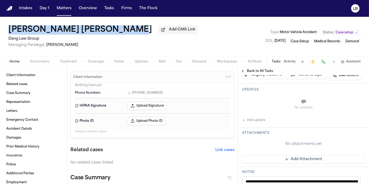
scroll to position [146, 0]
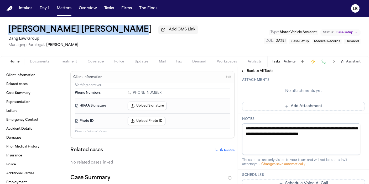
click at [30, 64] on span "button" at bounding box center [40, 64] width 26 height 1
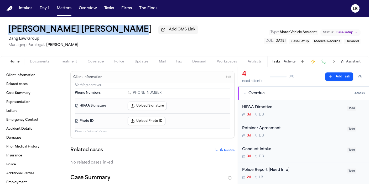
click at [14, 63] on span "Home" at bounding box center [14, 62] width 10 height 4
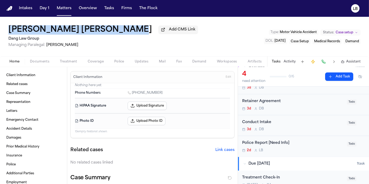
scroll to position [58, 0]
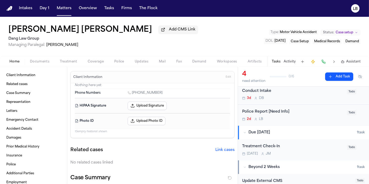
click at [38, 58] on div "Home Documents Treatment Coverage Police Updates Mail Fax Demand Workspaces Art…" at bounding box center [184, 61] width 369 height 11
click at [41, 65] on div "Home Documents Treatment Coverage Police Updates Mail Fax Demand Workspaces Art…" at bounding box center [184, 61] width 369 height 11
click at [44, 62] on span "Documents" at bounding box center [39, 62] width 19 height 4
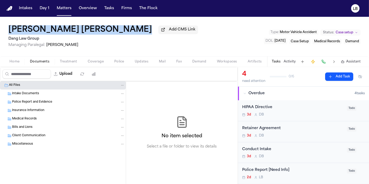
drag, startPoint x: 0, startPoint y: 28, endPoint x: 124, endPoint y: 23, distance: 124.4
click at [124, 23] on div "Rigoberto Gonzalez Morales Add CMS Link Dang Law Group Managing Paralegal: Jacq…" at bounding box center [184, 36] width 369 height 39
copy div "Rigoberto Gonzalez Morales"
click at [2, 21] on icon "Copy Matter ID" at bounding box center [2, 20] width 3 height 3
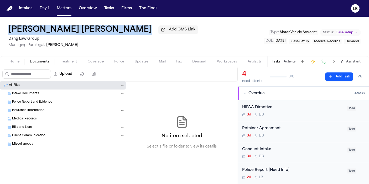
click at [3, 23] on button "Copy Matter ID" at bounding box center [3, 20] width 6 height 6
drag, startPoint x: 4, startPoint y: 20, endPoint x: 0, endPoint y: 19, distance: 4.5
click at [4, 20] on icon "Copy Matter ID" at bounding box center [3, 19] width 3 height 3
click at [121, 34] on div "Rigoberto Gonzalez Morales Add CMS Link" at bounding box center [103, 29] width 190 height 9
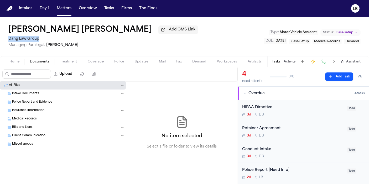
drag, startPoint x: 124, startPoint y: 36, endPoint x: 7, endPoint y: 36, distance: 116.7
click at [7, 36] on div "Rigoberto Gonzalez Morales Add CMS Link Dang Law Group Managing Paralegal: Jacq…" at bounding box center [184, 36] width 369 height 39
click at [1, 25] on div "Rigoberto Gonzalez Morales Add CMS Link Dang Law Group Managing Paralegal: Jacq…" at bounding box center [184, 36] width 369 height 39
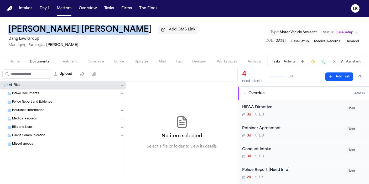
drag, startPoint x: 2, startPoint y: 25, endPoint x: 120, endPoint y: 25, distance: 118.0
click at [120, 25] on div "Rigoberto Gonzalez Morales Add CMS Link Dang Law Group Managing Paralegal: Jacq…" at bounding box center [184, 36] width 369 height 39
copy h1 "Rigoberto Gonzalez Morales"
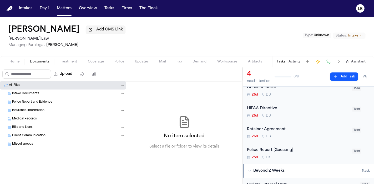
scroll to position [29, 0]
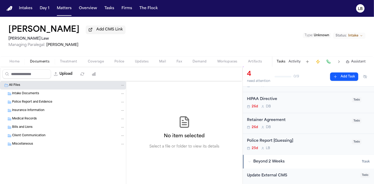
click at [303, 145] on div "Police Report [Guessing] 25d L B" at bounding box center [298, 144] width 102 height 12
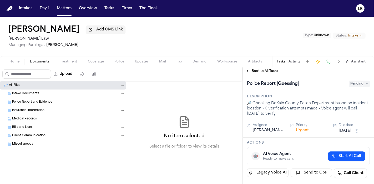
click at [356, 84] on span "Pending" at bounding box center [358, 84] width 21 height 6
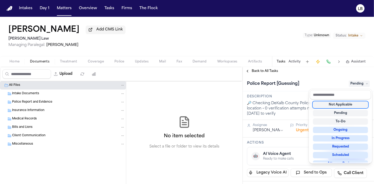
click at [344, 104] on div "Not Applicable" at bounding box center [340, 105] width 55 height 6
click at [294, 63] on div "[PERSON_NAME] Add CMS Link [PERSON_NAME] Law Managing Paralegal: [PERSON_NAME] …" at bounding box center [187, 100] width 374 height 167
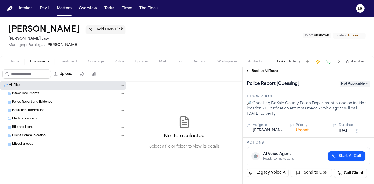
click at [294, 61] on button "Activity" at bounding box center [294, 62] width 12 height 4
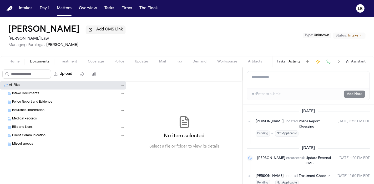
click at [295, 85] on textarea "Add a note to this matter" at bounding box center [308, 79] width 122 height 17
type textarea "**********"
click at [359, 91] on button "Add Note" at bounding box center [354, 94] width 22 height 7
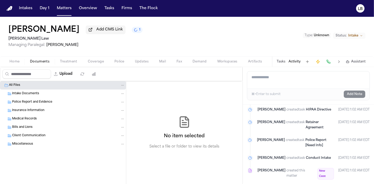
scroll to position [240, 0]
click at [105, 6] on button "Tasks" at bounding box center [109, 8] width 14 height 9
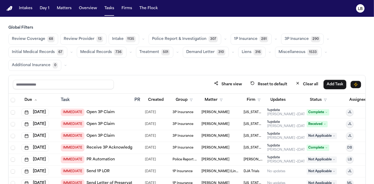
scroll to position [58, 0]
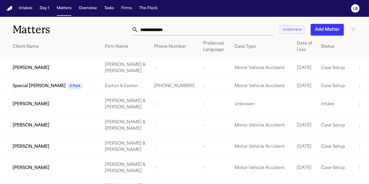
click at [178, 31] on input "text" at bounding box center [206, 30] width 136 height 12
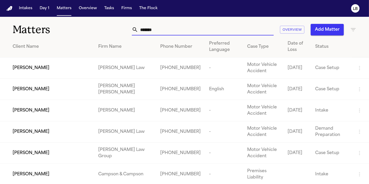
type input "*******"
click at [105, 89] on td "[PERSON_NAME] [PERSON_NAME]" at bounding box center [125, 89] width 62 height 21
click at [38, 90] on span "[PERSON_NAME]" at bounding box center [31, 89] width 37 height 6
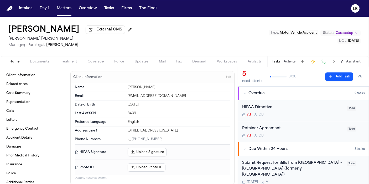
click at [35, 60] on span "Documents" at bounding box center [39, 62] width 19 height 4
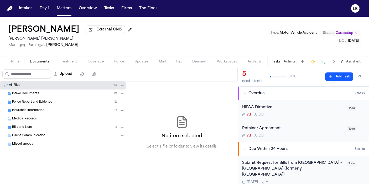
click at [34, 100] on span "Police Report and Evidence" at bounding box center [32, 102] width 40 height 4
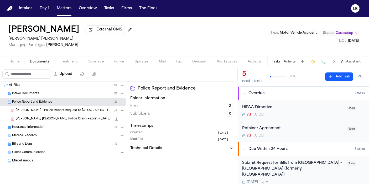
click at [54, 91] on div "Intake Documents ( 1 )" at bounding box center [63, 94] width 126 height 8
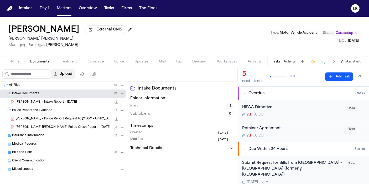
click at [67, 75] on button "Upload" at bounding box center [63, 73] width 24 height 9
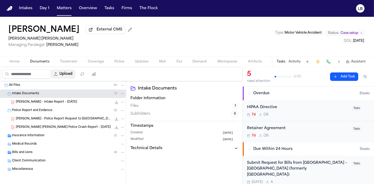
select select "**********"
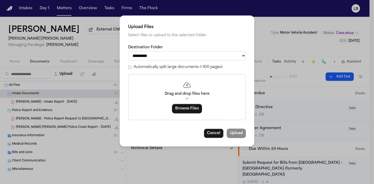
click at [216, 54] on select "**********" at bounding box center [187, 55] width 118 height 9
click at [128, 51] on select "**********" at bounding box center [187, 55] width 118 height 9
click at [186, 107] on button "Browse Files" at bounding box center [187, 108] width 30 height 9
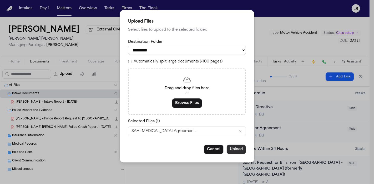
click at [233, 150] on button "Upload" at bounding box center [235, 149] width 19 height 9
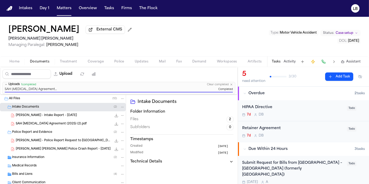
click at [58, 121] on div "SAH Retainer Agreement (2025) (2).pdf 602.3 KB • PDF" at bounding box center [70, 123] width 109 height 5
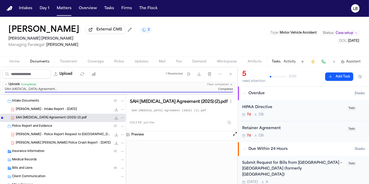
scroll to position [10, 0]
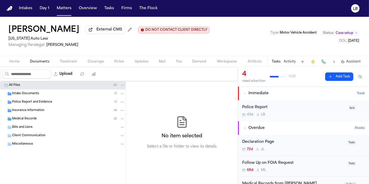
click at [56, 103] on div "Police Report and Evidence ( 1 )" at bounding box center [68, 102] width 113 height 5
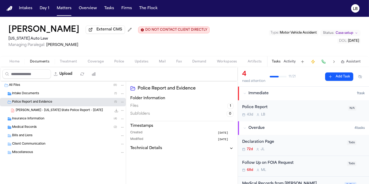
click at [62, 115] on div "Insurance Information ( 4 )" at bounding box center [63, 119] width 126 height 8
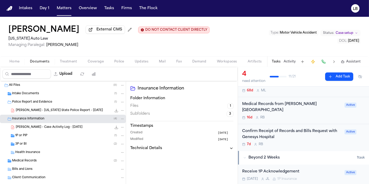
scroll to position [117, 0]
